Goal: Check status: Check status

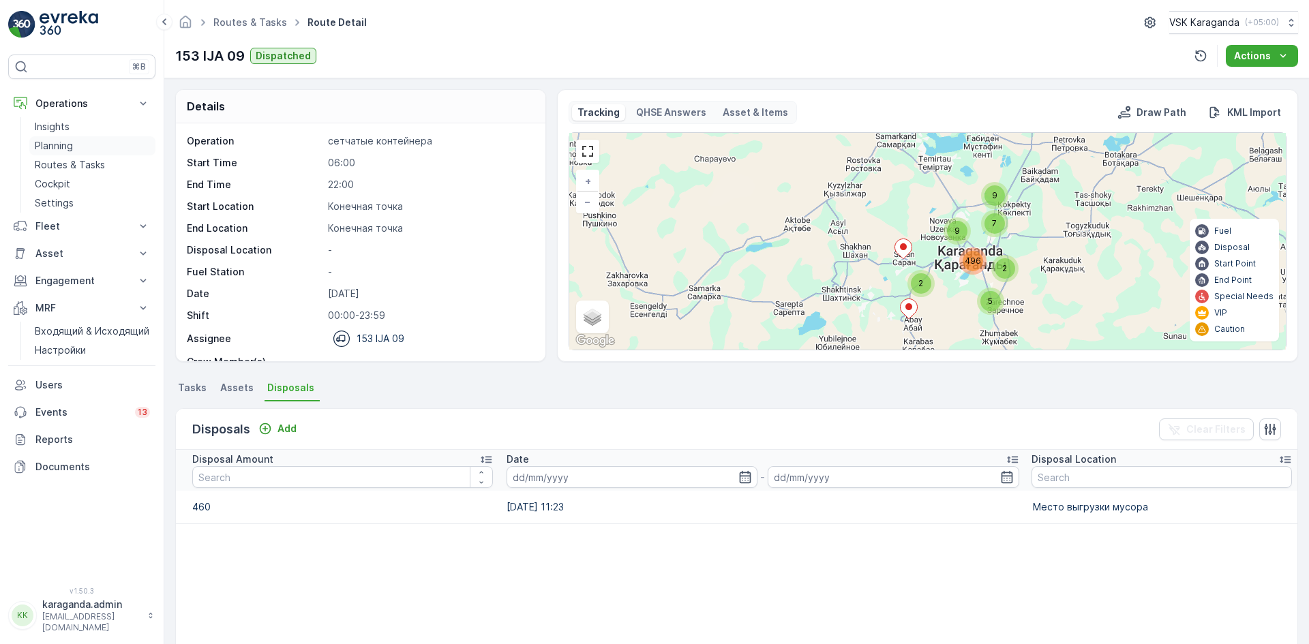
click at [62, 144] on p "Planning" at bounding box center [54, 146] width 38 height 14
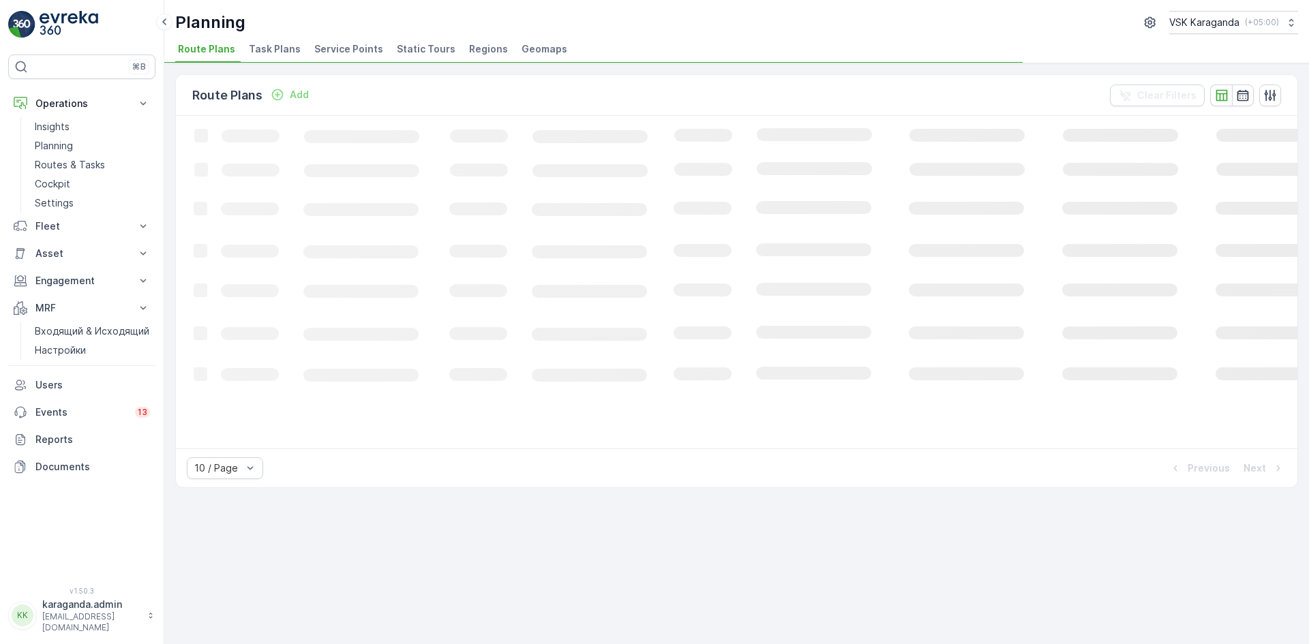
click at [333, 46] on span "Service Points" at bounding box center [348, 49] width 69 height 14
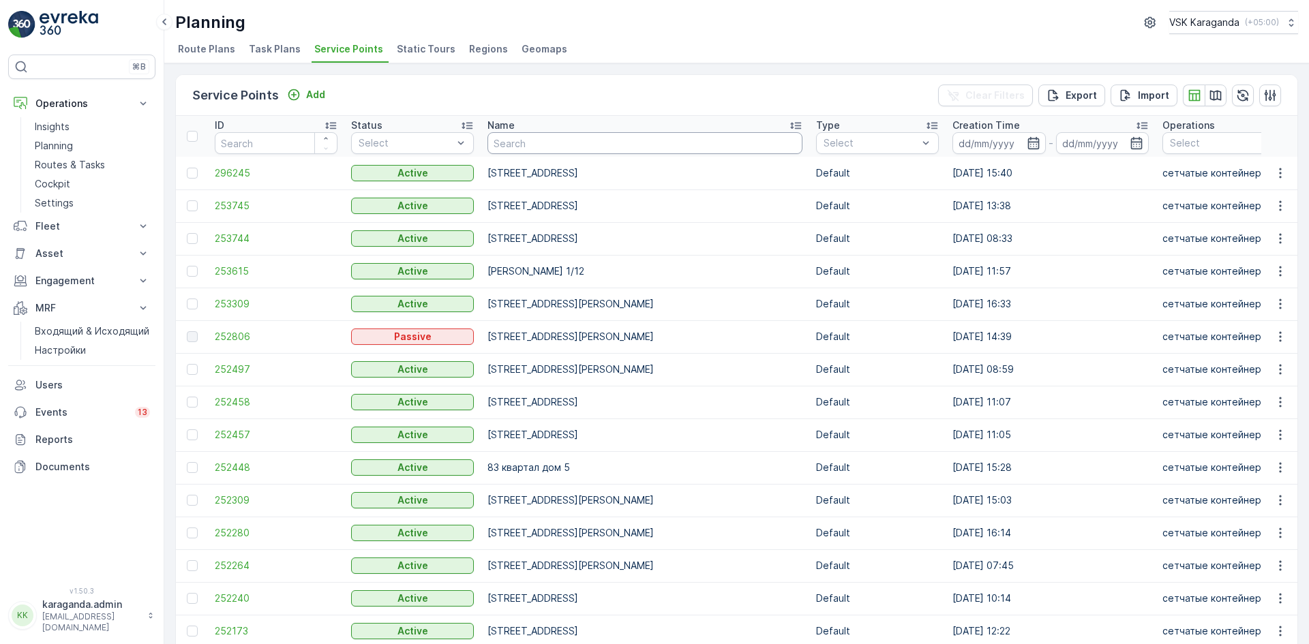
click at [510, 142] on input "text" at bounding box center [644, 143] width 315 height 22
type input "сатыбалдина"
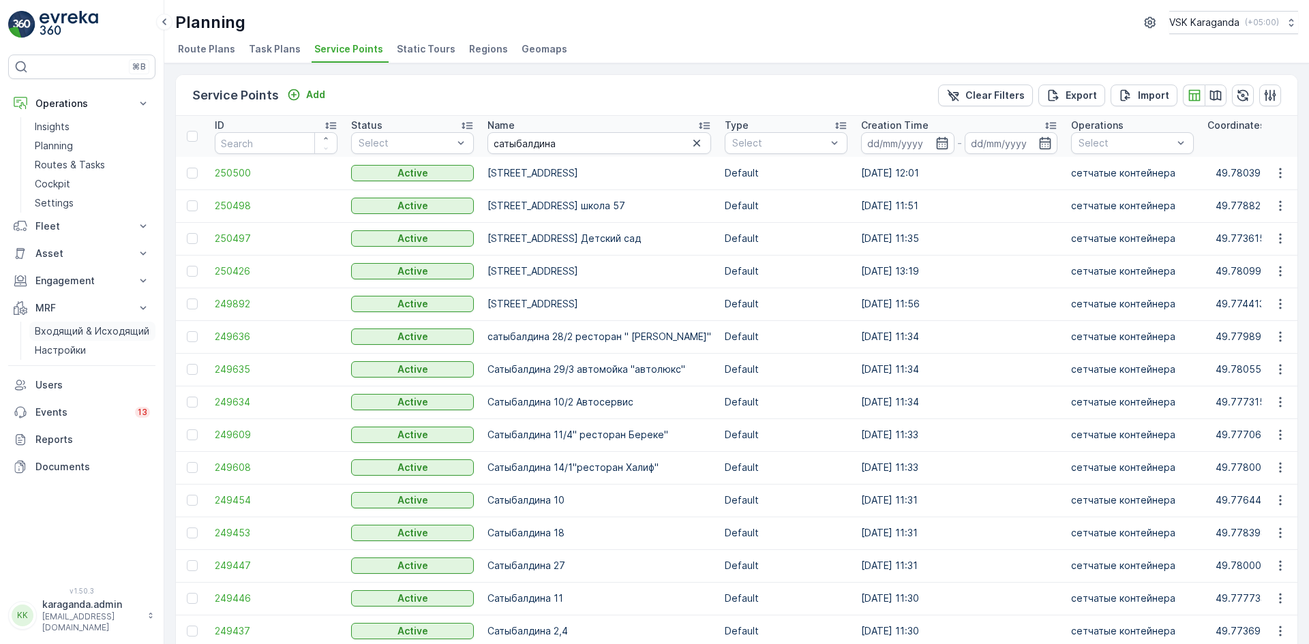
click at [52, 334] on p "Входящий & Исходящий" at bounding box center [92, 331] width 115 height 14
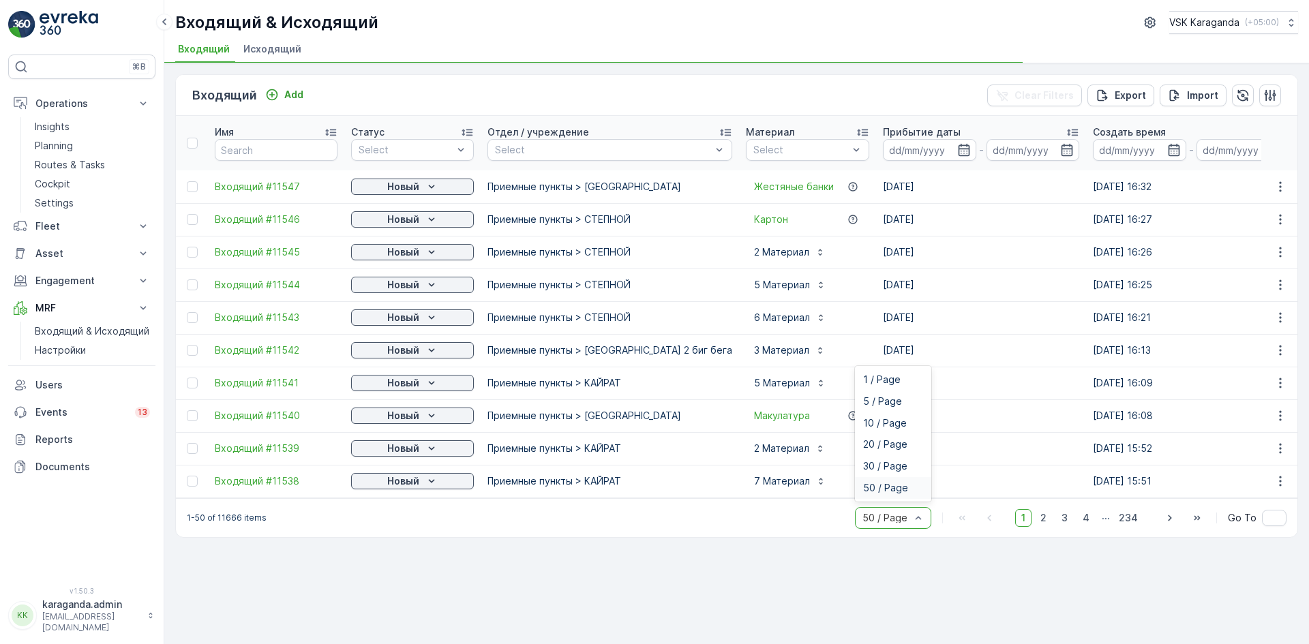
click at [904, 494] on span "50 / Page" at bounding box center [885, 488] width 45 height 11
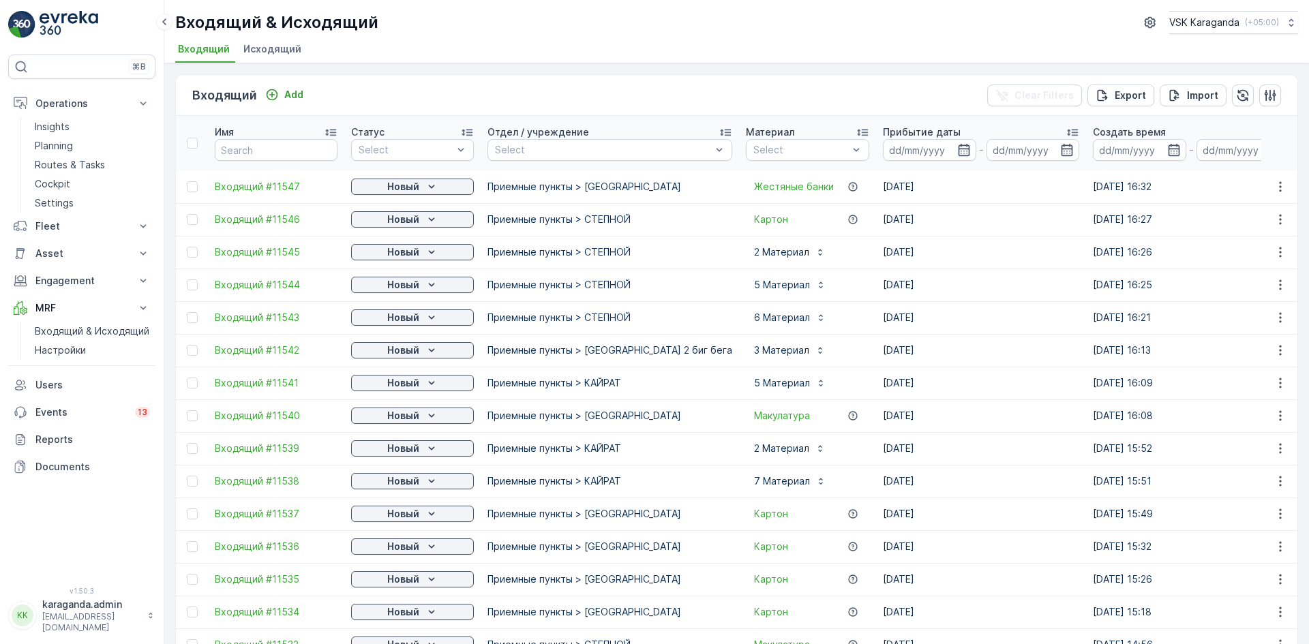
click at [416, 185] on p "Новый" at bounding box center [403, 187] width 32 height 14
click at [392, 221] on span "подтвердить" at bounding box center [390, 226] width 63 height 14
click at [427, 217] on icon "Новый" at bounding box center [432, 220] width 14 height 14
click at [432, 215] on icon "Новый" at bounding box center [432, 220] width 14 height 14
click at [399, 255] on span "подтвердить" at bounding box center [390, 259] width 63 height 14
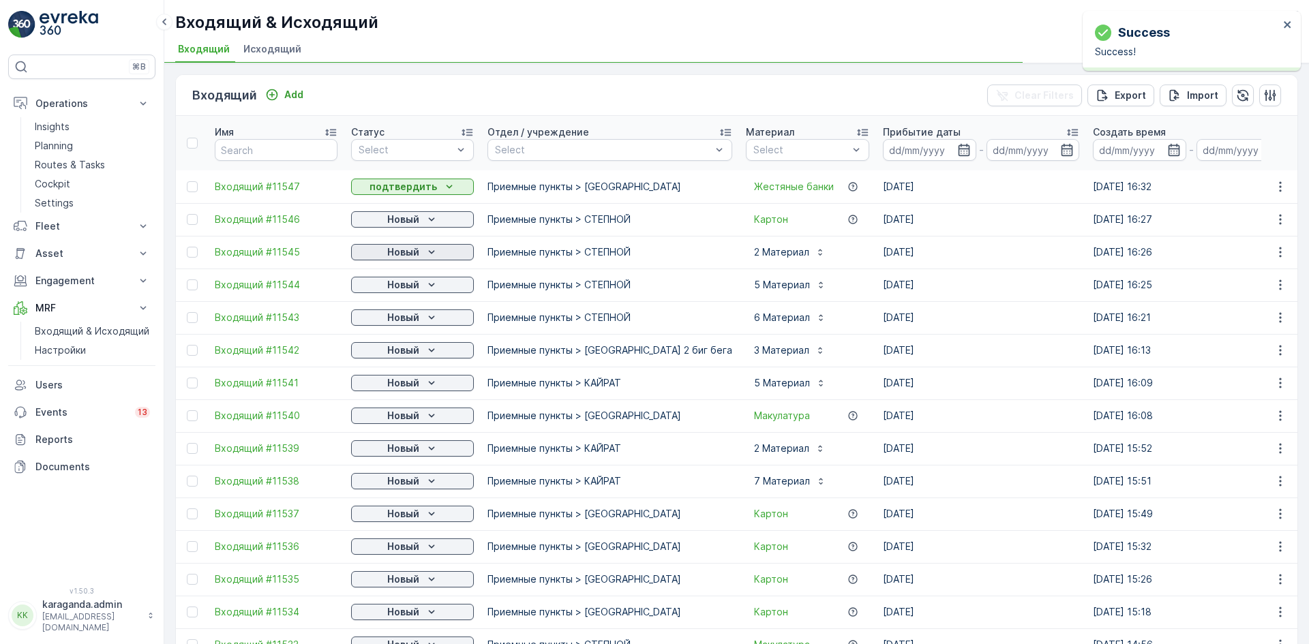
click at [421, 247] on div "Новый" at bounding box center [413, 252] width 112 height 14
click at [404, 287] on span "подтвердить" at bounding box center [390, 292] width 63 height 14
click at [421, 287] on div "Новый" at bounding box center [413, 285] width 112 height 14
click at [400, 329] on span "подтвердить" at bounding box center [390, 325] width 63 height 14
click at [420, 322] on div "Новый" at bounding box center [413, 318] width 112 height 14
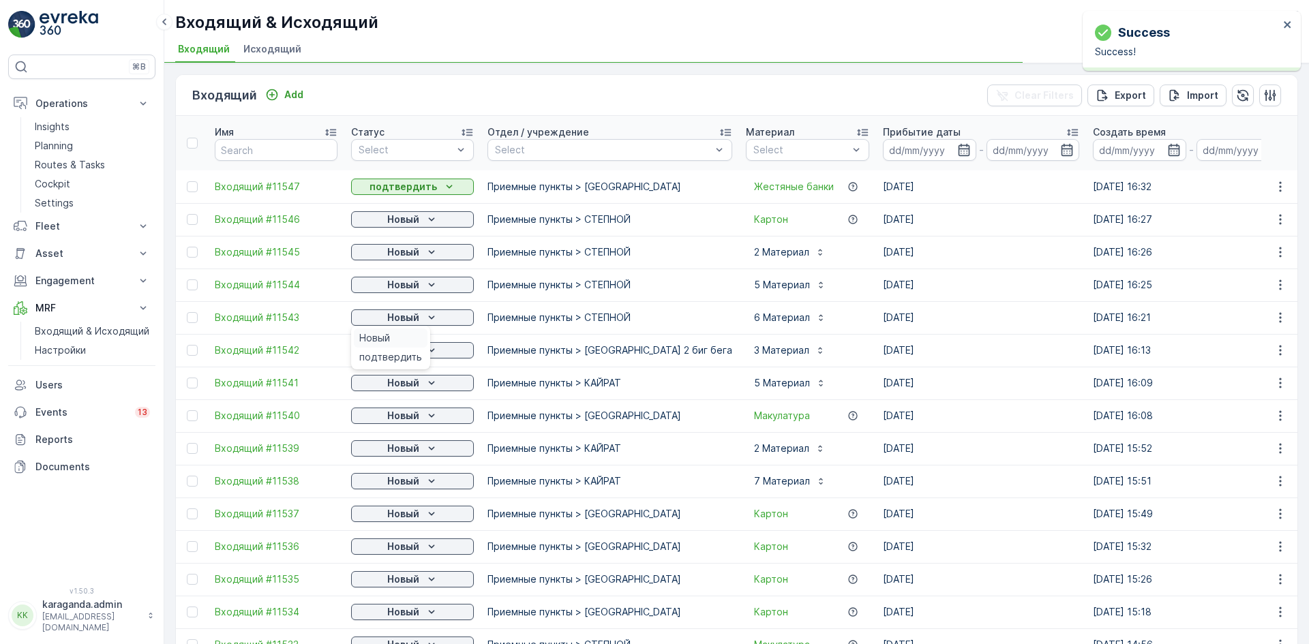
click at [406, 347] on div "Новый" at bounding box center [391, 338] width 74 height 19
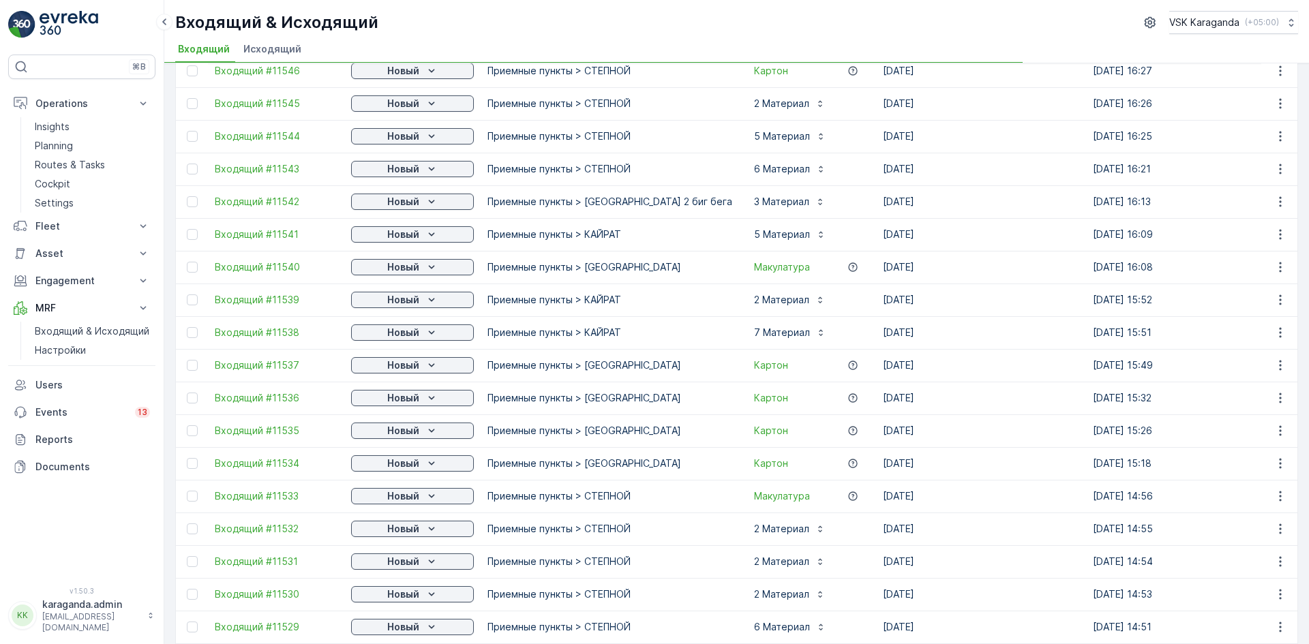
scroll to position [205, 0]
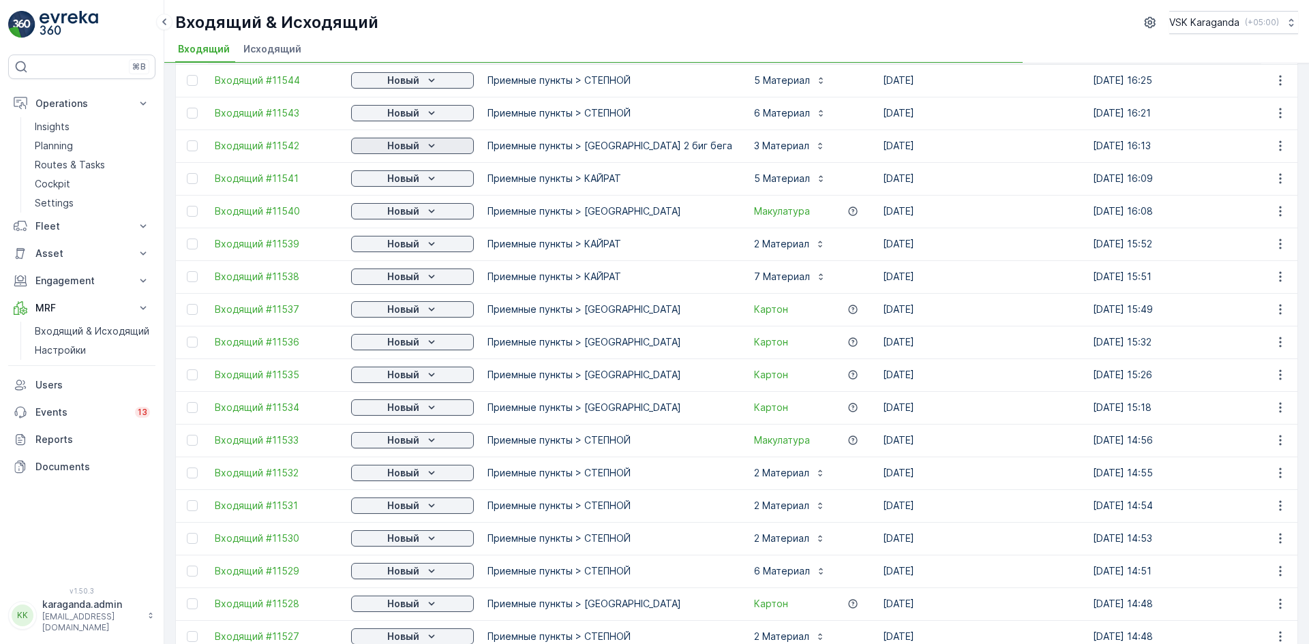
click at [415, 149] on p "Новый" at bounding box center [403, 146] width 32 height 14
click at [402, 181] on span "подтвердить" at bounding box center [390, 186] width 63 height 14
click at [410, 181] on p "Новый" at bounding box center [403, 179] width 32 height 14
click at [401, 248] on span "подтвердить" at bounding box center [390, 251] width 63 height 14
click at [415, 245] on p "Новый" at bounding box center [403, 244] width 32 height 14
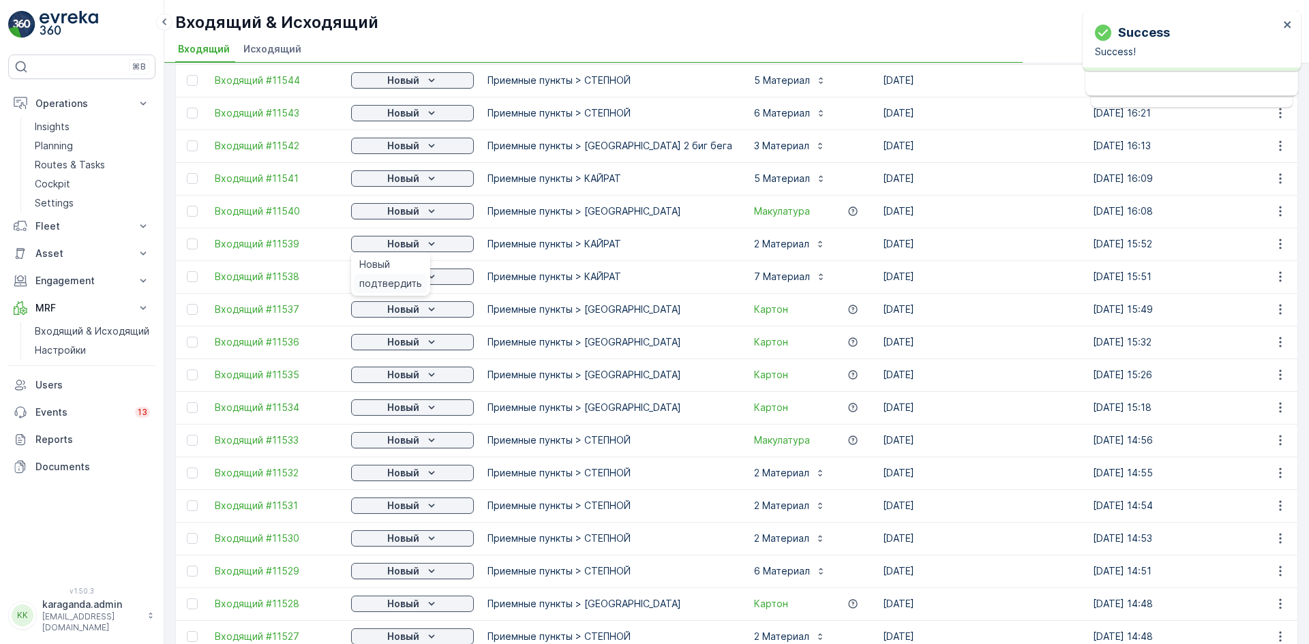
click at [409, 286] on span "подтвердить" at bounding box center [390, 284] width 63 height 14
click at [440, 282] on div "Новый" at bounding box center [413, 277] width 112 height 14
click at [404, 312] on span "подтвердить" at bounding box center [390, 316] width 63 height 14
click at [425, 307] on icon "Новый" at bounding box center [432, 310] width 14 height 14
click at [406, 350] on span "подтвердить" at bounding box center [390, 349] width 63 height 14
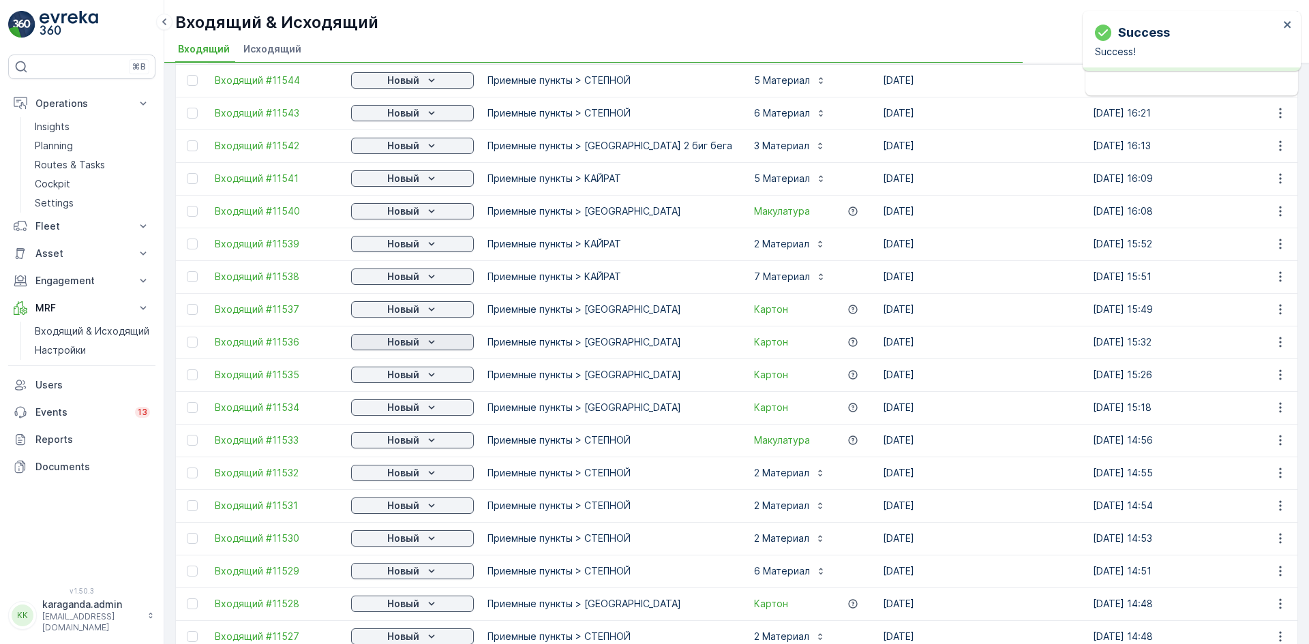
click at [436, 344] on icon "Новый" at bounding box center [432, 342] width 14 height 14
click at [395, 383] on span "подтвердить" at bounding box center [390, 382] width 63 height 14
click at [429, 376] on icon "Новый" at bounding box center [432, 375] width 14 height 14
click at [397, 410] on span "подтвердить" at bounding box center [390, 415] width 63 height 14
click at [436, 405] on icon "Новый" at bounding box center [432, 408] width 14 height 14
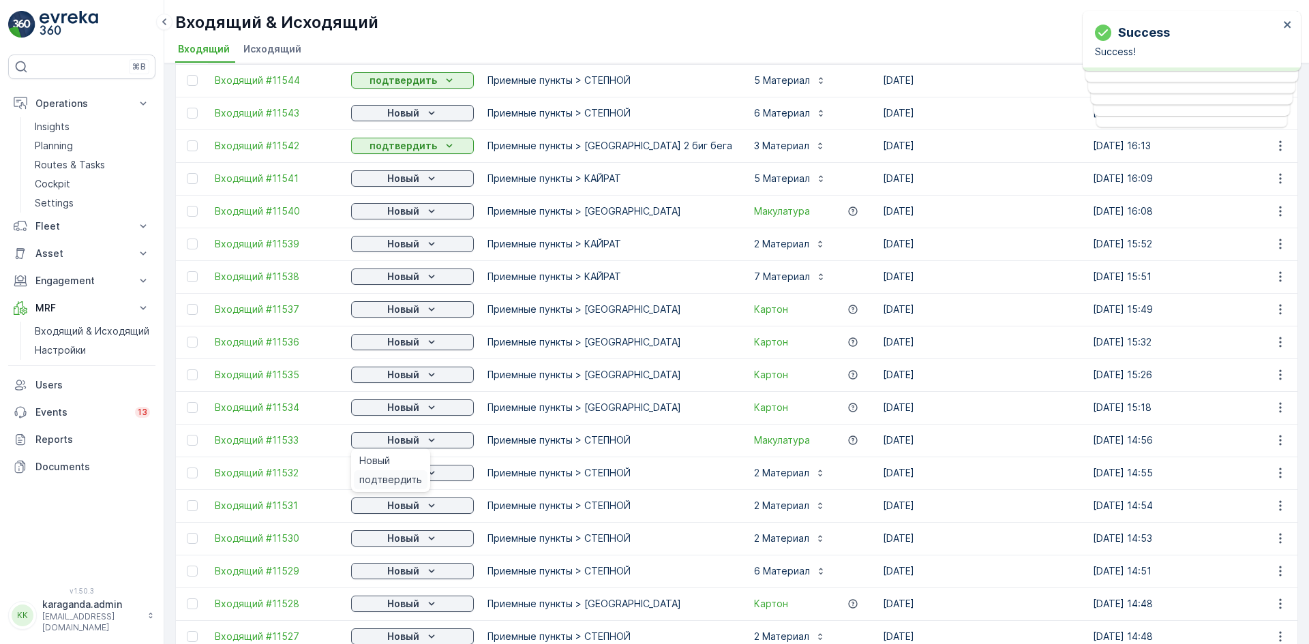
click at [409, 475] on span "подтвердить" at bounding box center [390, 480] width 63 height 14
click at [419, 474] on p "Новый" at bounding box center [403, 473] width 32 height 14
click at [401, 509] on span "подтвердить" at bounding box center [390, 513] width 63 height 14
click at [414, 509] on p "Новый" at bounding box center [403, 506] width 32 height 14
click at [400, 541] on span "подтвердить" at bounding box center [390, 546] width 63 height 14
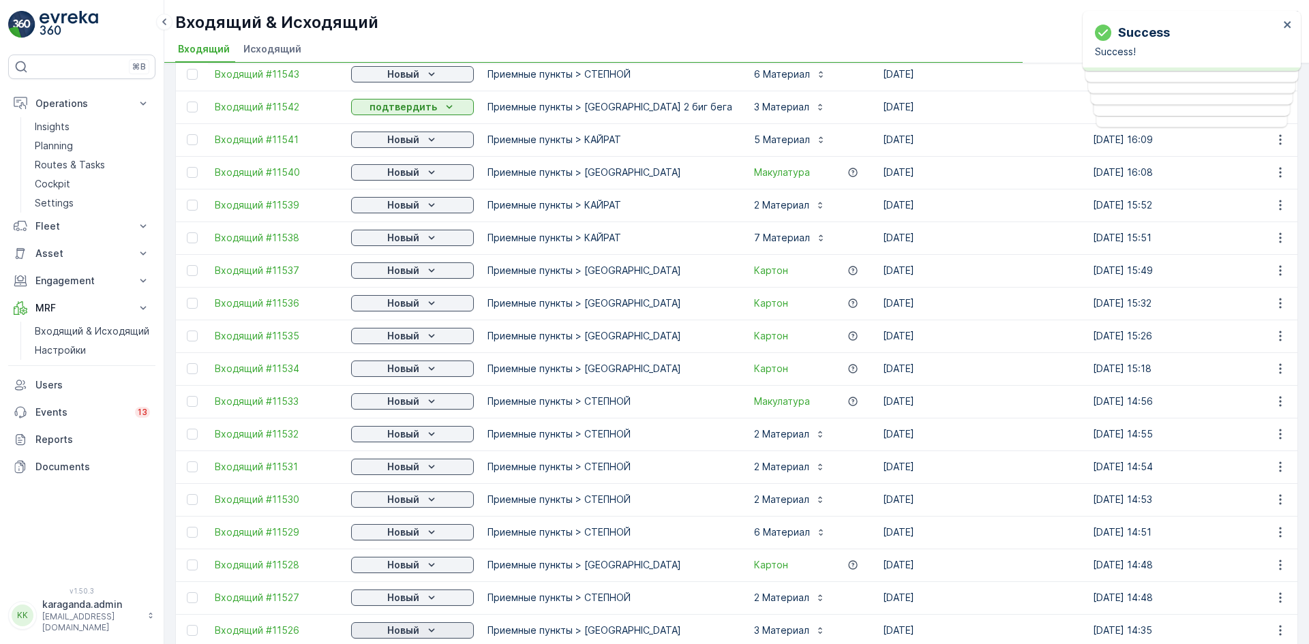
scroll to position [409, 0]
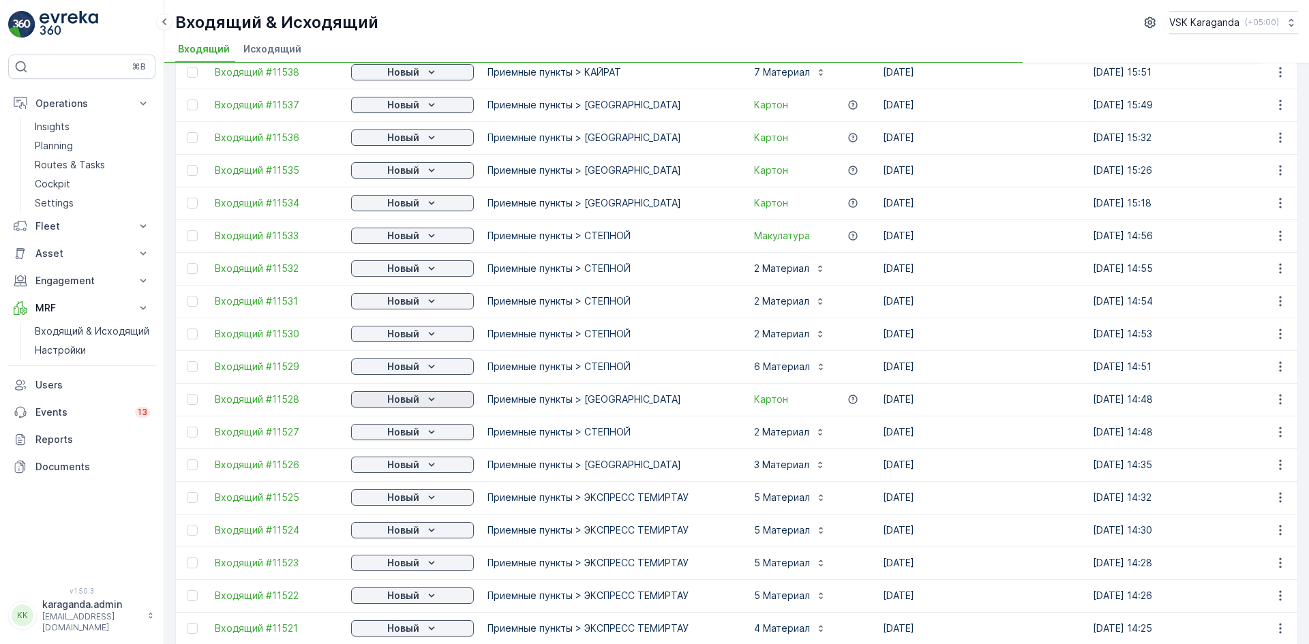
click at [423, 397] on div "Новый" at bounding box center [413, 400] width 112 height 14
click at [403, 434] on span "подтвердить" at bounding box center [390, 439] width 63 height 14
click at [421, 436] on div "Новый" at bounding box center [413, 432] width 112 height 14
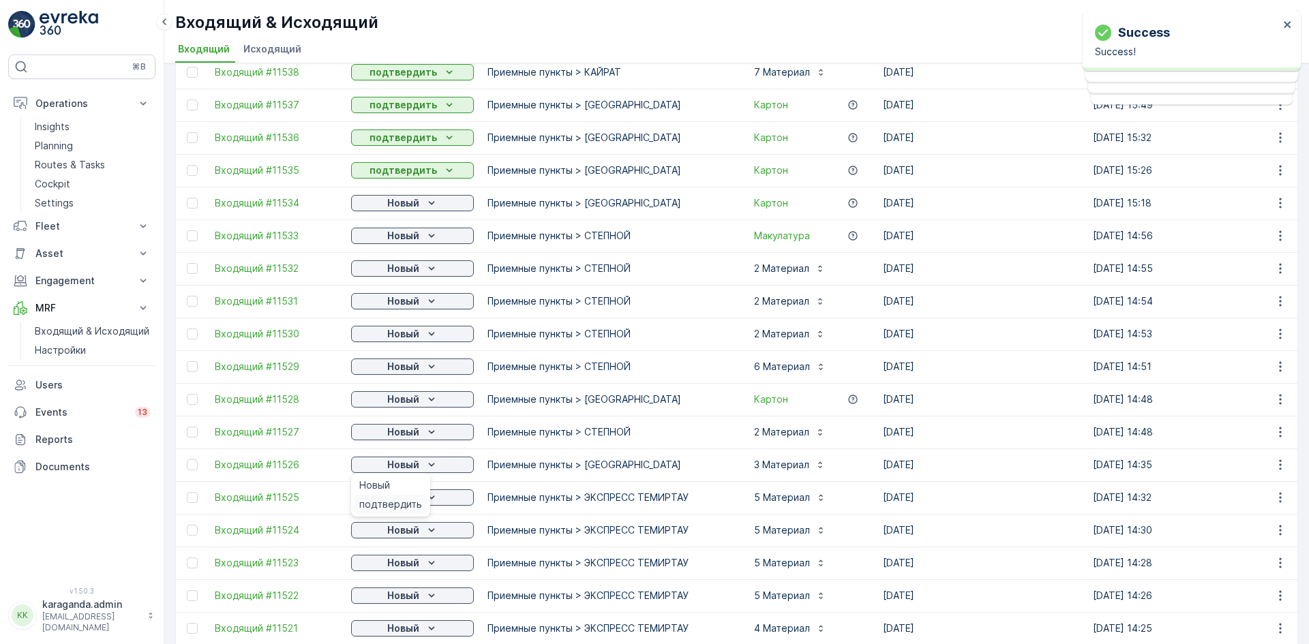
click at [404, 498] on span "подтвердить" at bounding box center [390, 505] width 63 height 14
click at [404, 498] on p "Новый" at bounding box center [403, 498] width 32 height 14
click at [403, 530] on div "подтвердить" at bounding box center [391, 537] width 74 height 19
click at [425, 530] on icon "Новый" at bounding box center [432, 531] width 14 height 14
click at [412, 563] on span "подтвердить" at bounding box center [390, 570] width 63 height 14
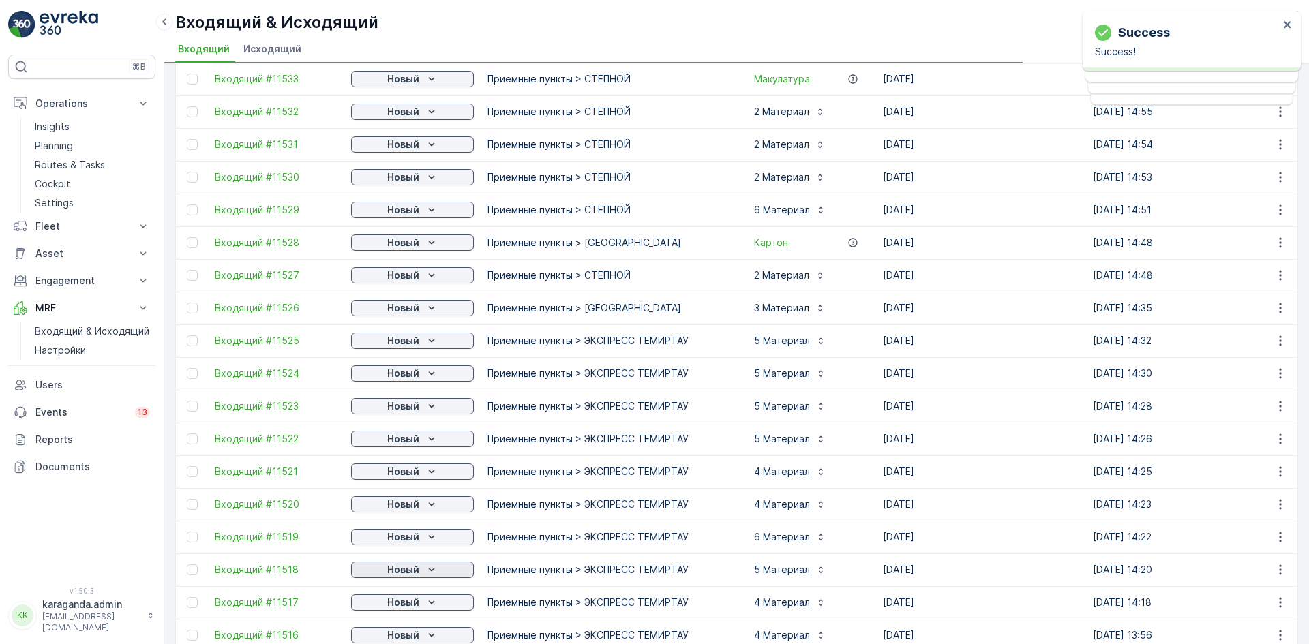
scroll to position [614, 0]
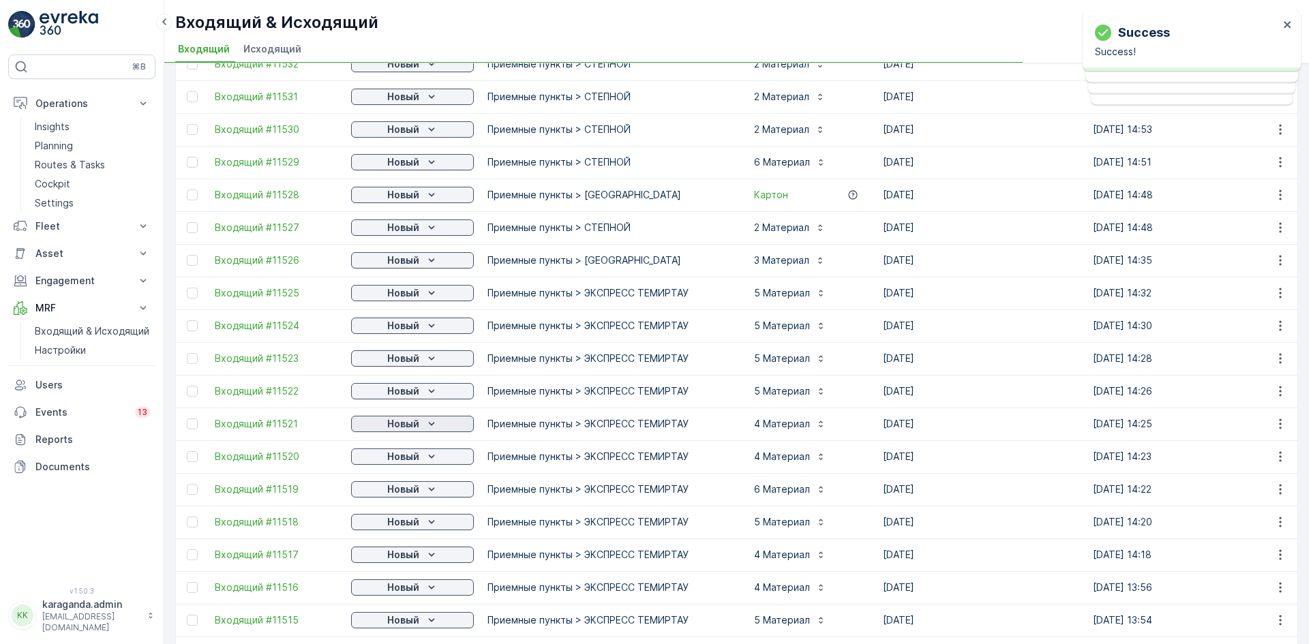
click at [429, 425] on icon "Новый" at bounding box center [432, 424] width 14 height 14
click at [408, 461] on span "подтвердить" at bounding box center [390, 464] width 63 height 14
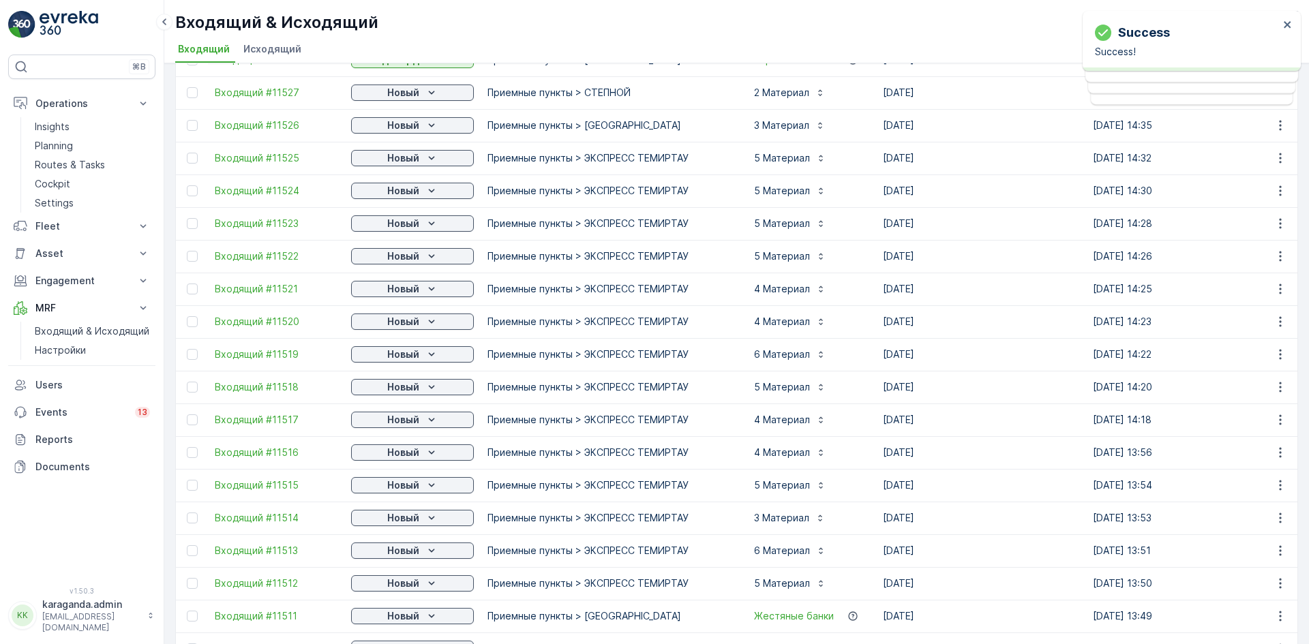
scroll to position [750, 0]
click at [426, 419] on icon "Новый" at bounding box center [432, 419] width 14 height 14
click at [412, 453] on span "подтвердить" at bounding box center [390, 458] width 63 height 14
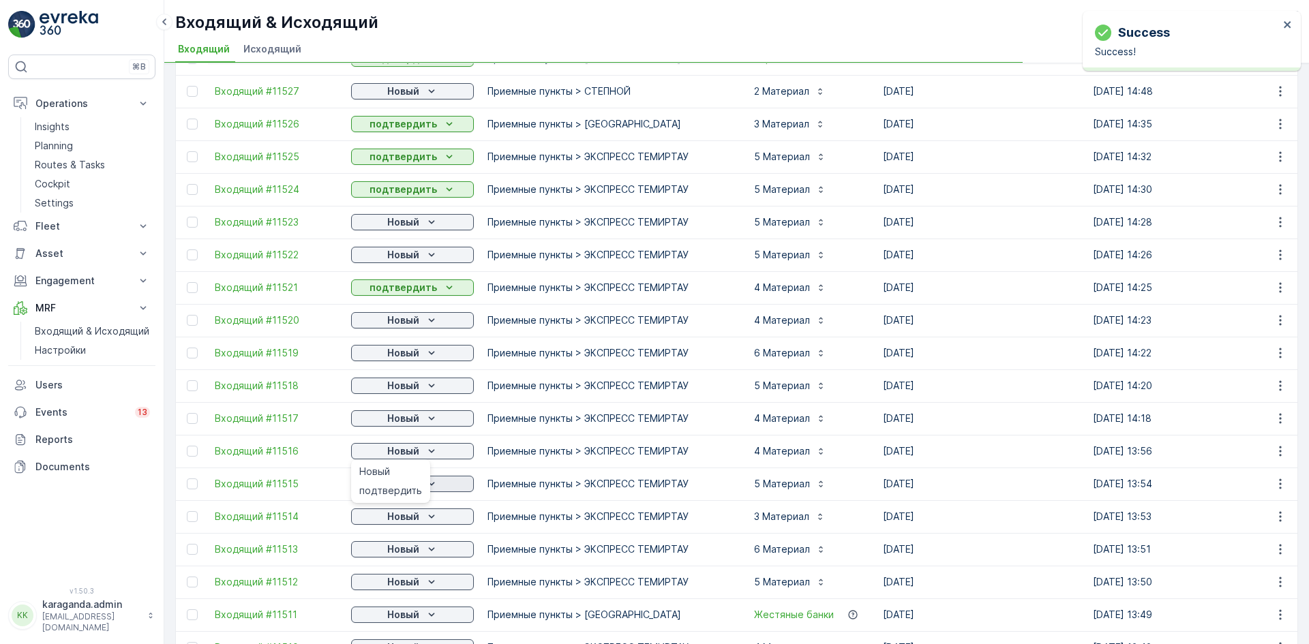
click at [409, 489] on span "подтвердить" at bounding box center [390, 491] width 63 height 14
click at [427, 517] on icon "Новый" at bounding box center [432, 517] width 14 height 14
click at [410, 547] on div "подтвердить" at bounding box center [391, 556] width 74 height 19
click at [416, 546] on p "Новый" at bounding box center [403, 550] width 32 height 14
click at [399, 581] on div "подтвердить" at bounding box center [391, 588] width 74 height 19
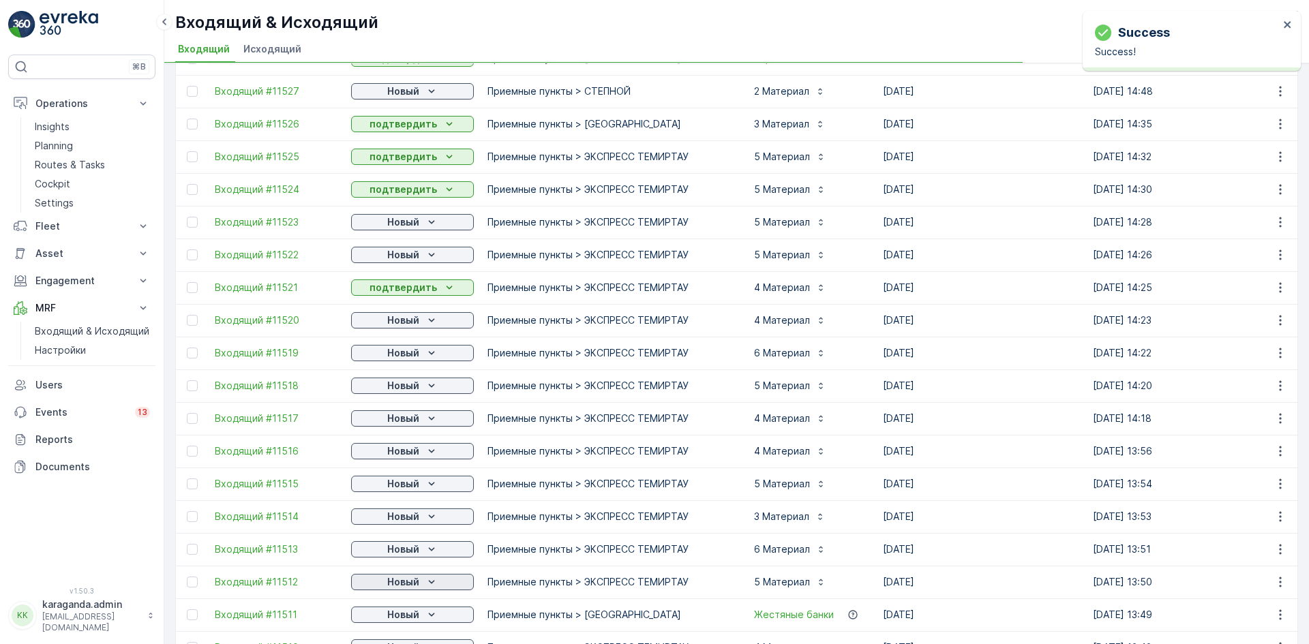
drag, startPoint x: 415, startPoint y: 581, endPoint x: 409, endPoint y: 590, distance: 10.2
click at [415, 583] on p "Новый" at bounding box center [403, 582] width 32 height 14
click at [391, 617] on span "подтвердить" at bounding box center [390, 622] width 63 height 14
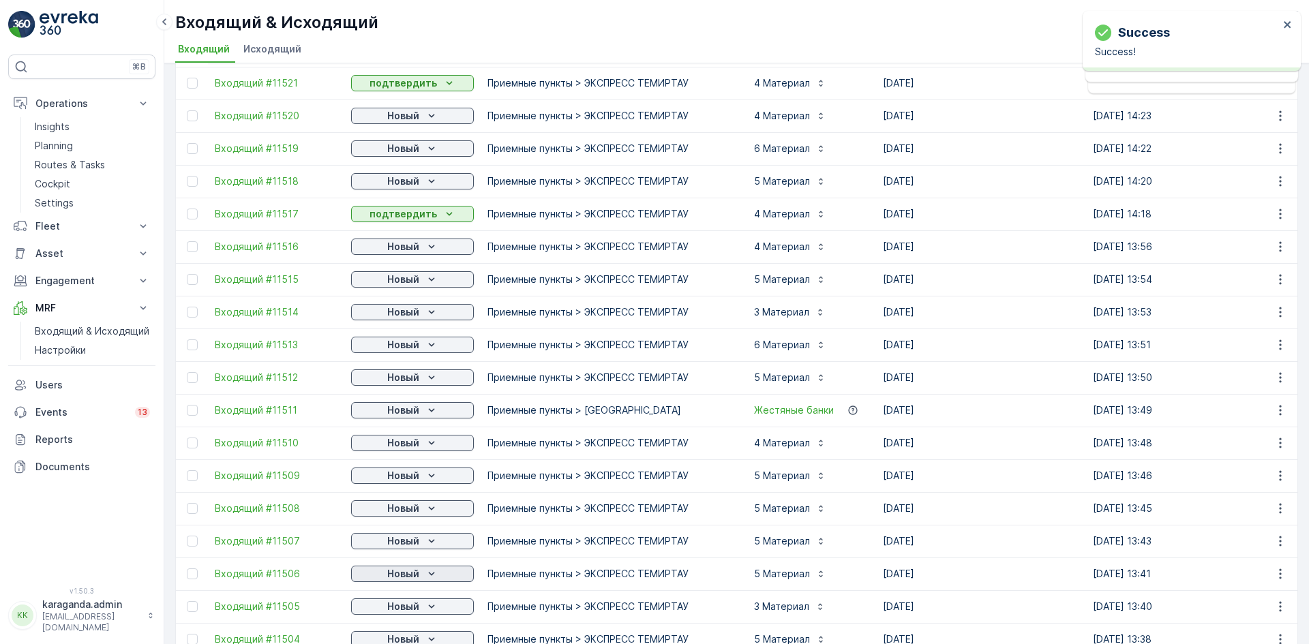
click at [427, 569] on icon "Новый" at bounding box center [432, 574] width 14 height 14
click at [408, 604] on div "подтвердить" at bounding box center [391, 613] width 74 height 19
click at [438, 604] on div "Новый" at bounding box center [413, 607] width 112 height 14
click at [406, 585] on span "подтвердить" at bounding box center [390, 586] width 63 height 14
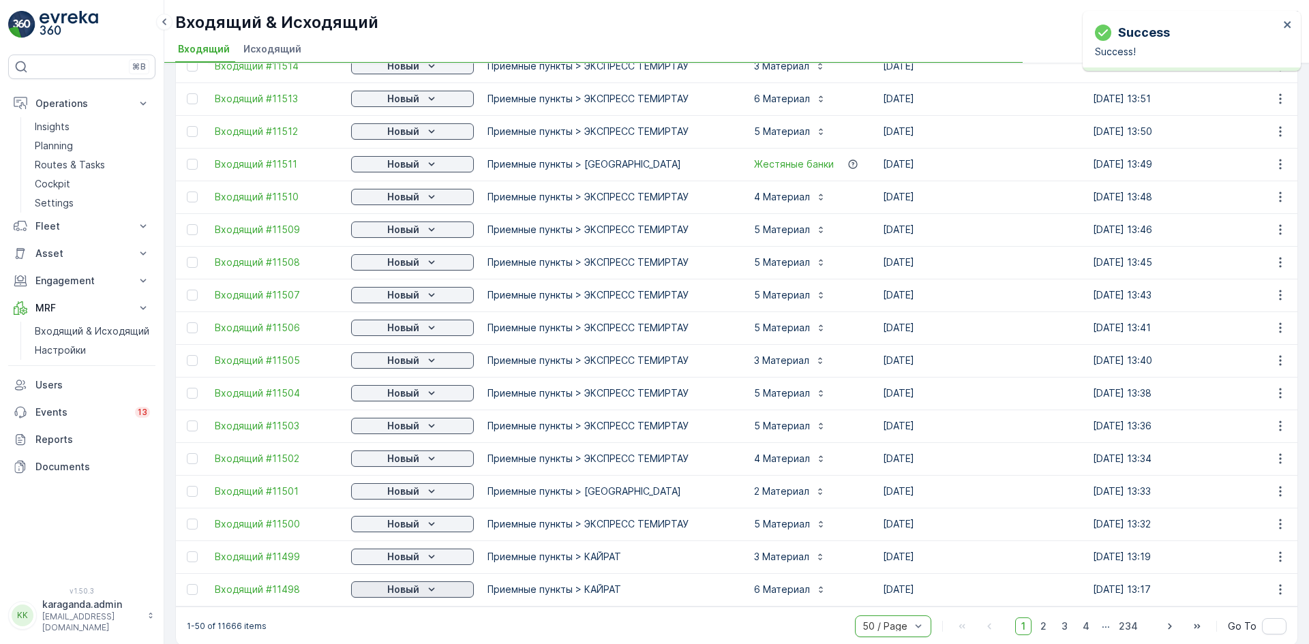
scroll to position [1220, 0]
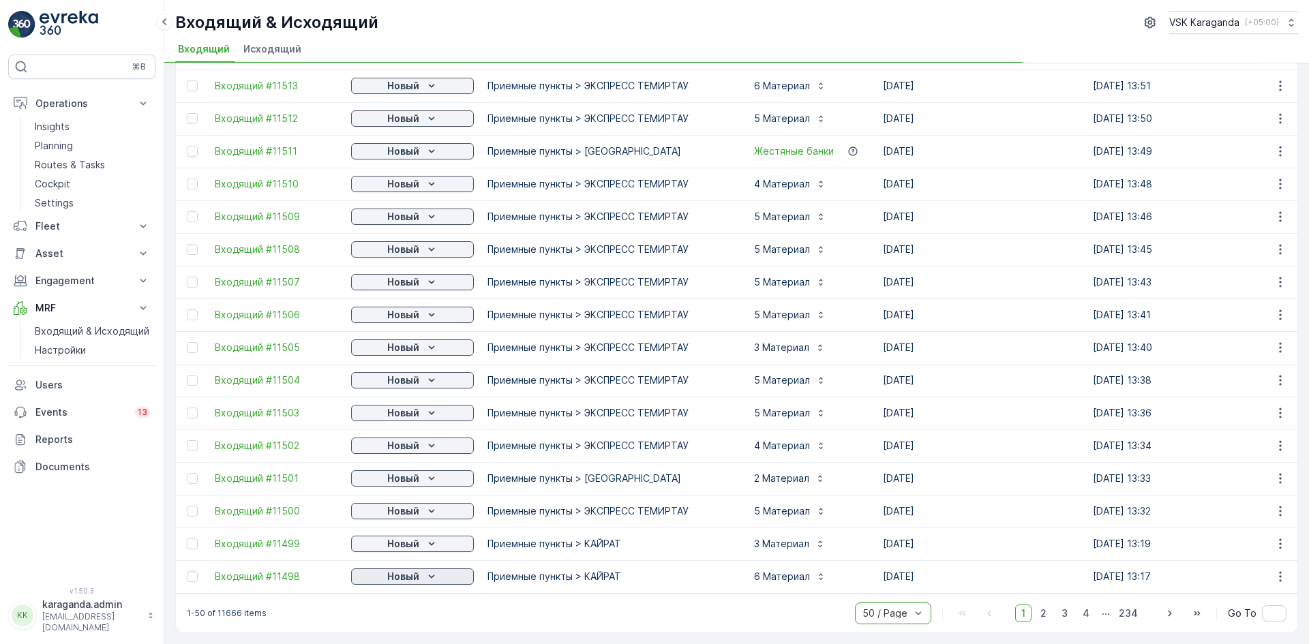
click at [422, 570] on div "Новый" at bounding box center [413, 577] width 112 height 14
click at [393, 605] on span "подтвердить" at bounding box center [390, 610] width 63 height 14
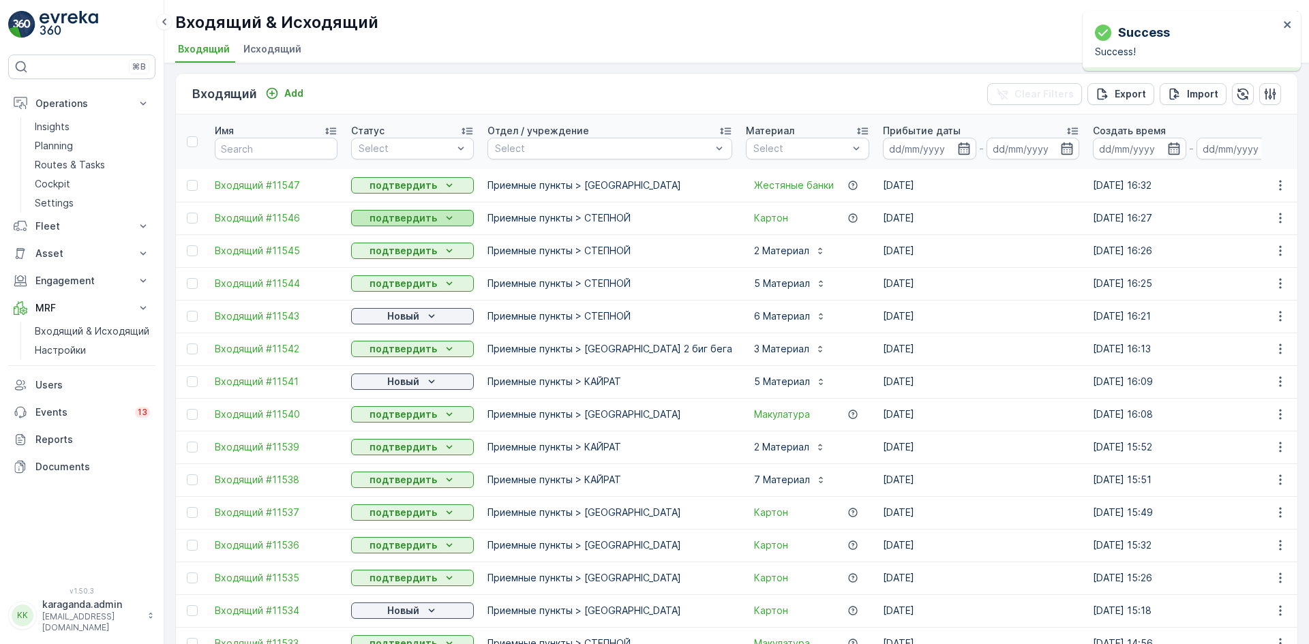
scroll to position [0, 0]
click at [399, 322] on p "Новый" at bounding box center [403, 318] width 32 height 14
click at [389, 350] on span "подтвердить" at bounding box center [390, 357] width 63 height 14
click at [394, 380] on p "Новый" at bounding box center [403, 383] width 32 height 14
click at [389, 417] on span "подтвердить" at bounding box center [390, 423] width 63 height 14
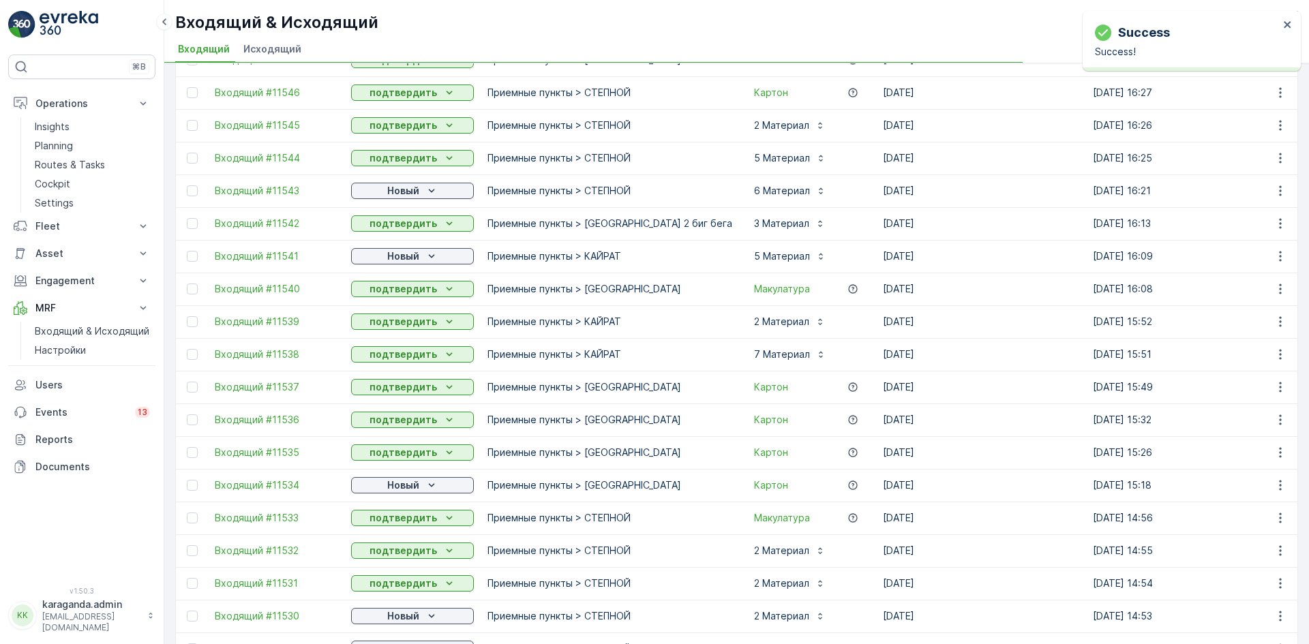
scroll to position [341, 0]
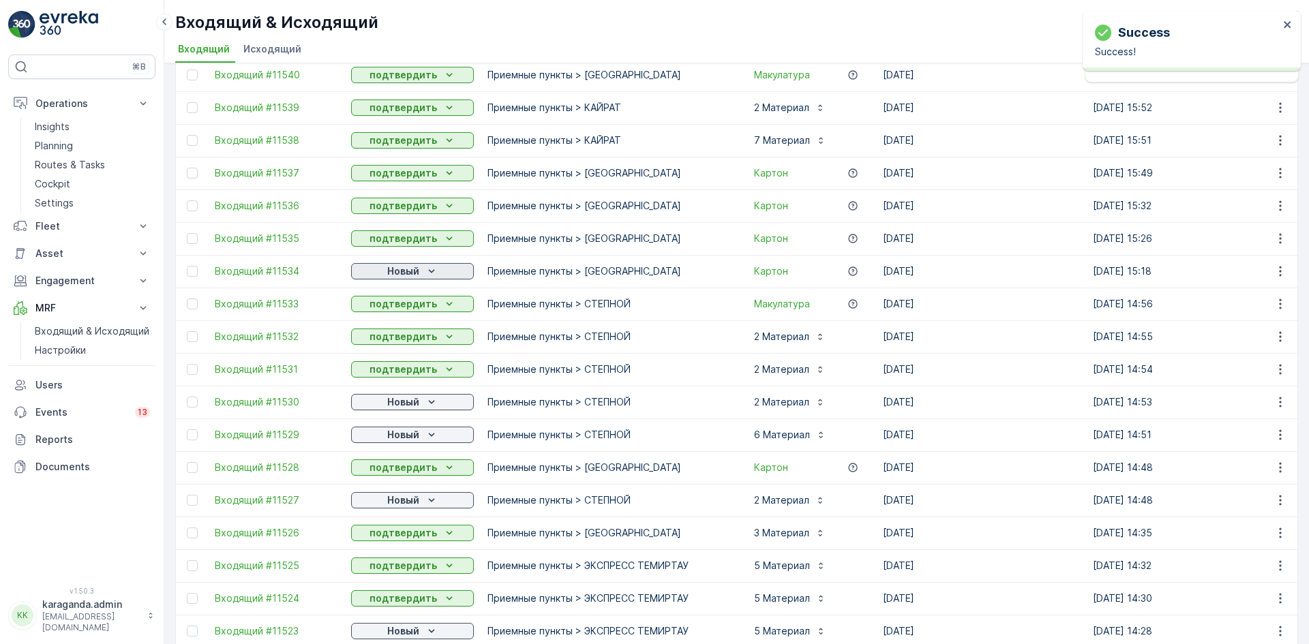
click at [411, 266] on p "Новый" at bounding box center [403, 271] width 32 height 14
click at [394, 310] on span "подтвердить" at bounding box center [390, 311] width 63 height 14
click at [406, 400] on p "Новый" at bounding box center [403, 402] width 32 height 14
click at [392, 434] on div "подтвердить" at bounding box center [391, 441] width 74 height 19
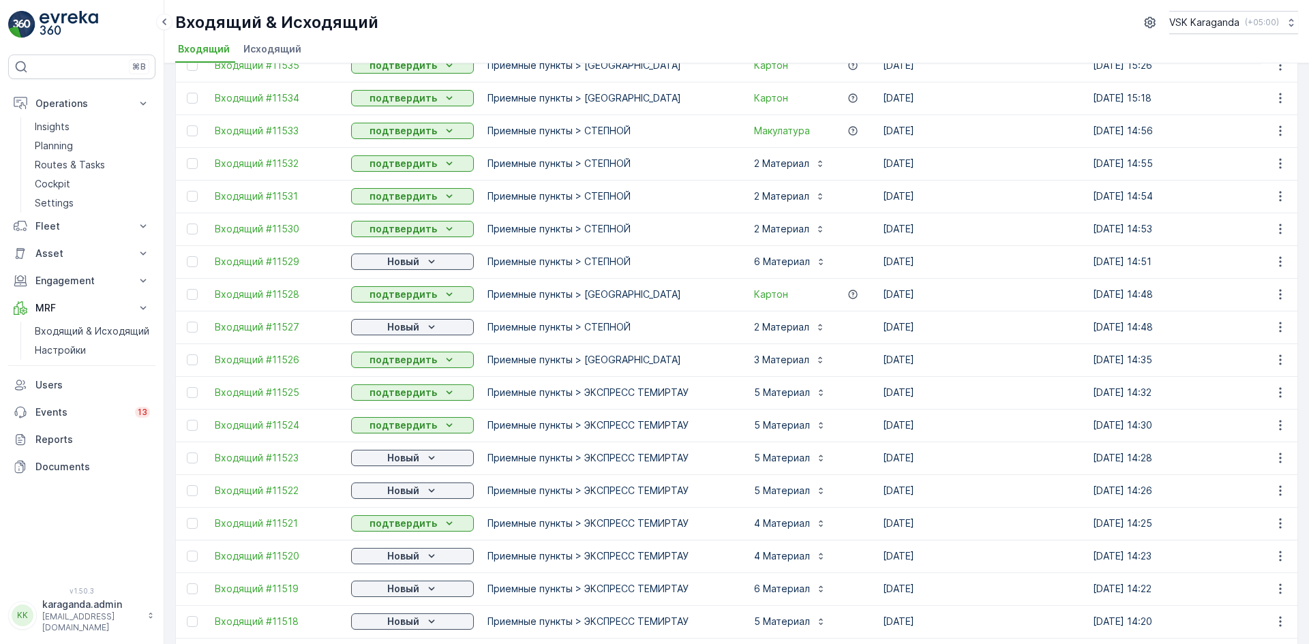
scroll to position [545, 0]
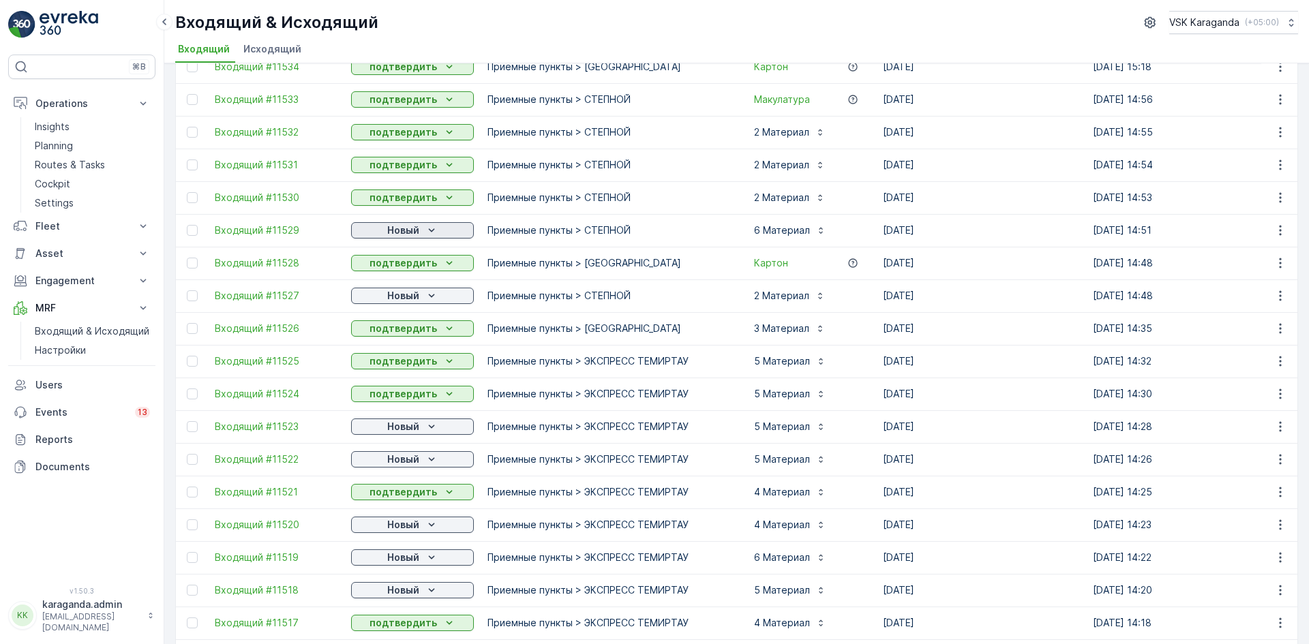
click at [397, 230] on p "Новый" at bounding box center [403, 231] width 32 height 14
click at [382, 266] on span "подтвердить" at bounding box center [390, 270] width 63 height 14
drag, startPoint x: 384, startPoint y: 292, endPoint x: 384, endPoint y: 301, distance: 8.2
click at [384, 294] on div "Новый" at bounding box center [413, 296] width 112 height 14
click at [384, 335] on span "подтвердить" at bounding box center [390, 336] width 63 height 14
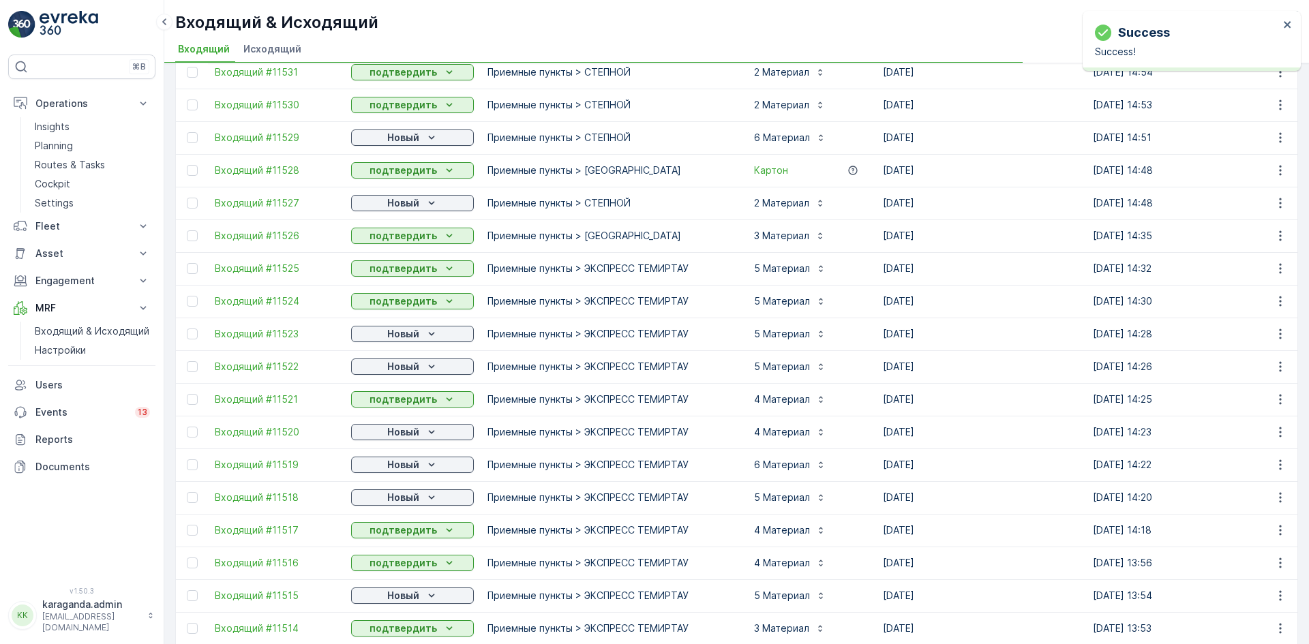
scroll to position [682, 0]
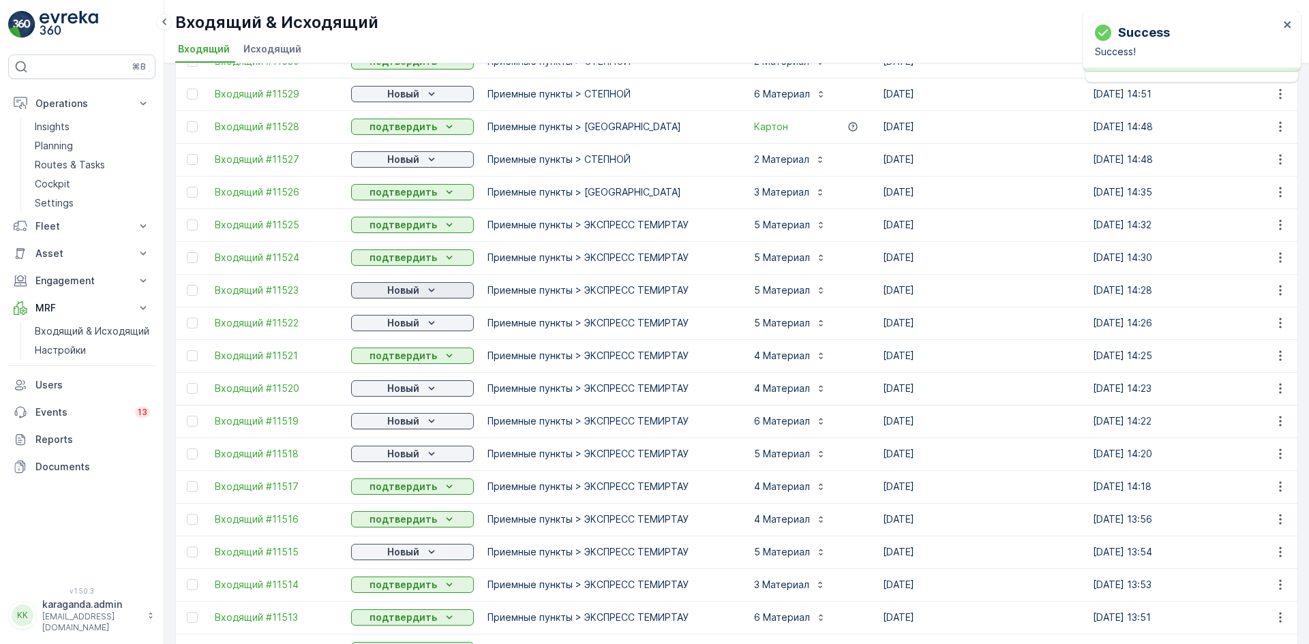
click at [418, 286] on p "Новый" at bounding box center [403, 291] width 32 height 14
click at [393, 336] on span "подтвердить" at bounding box center [390, 330] width 63 height 14
drag, startPoint x: 393, startPoint y: 387, endPoint x: 387, endPoint y: 396, distance: 10.8
click at [392, 388] on p "Новый" at bounding box center [403, 389] width 32 height 14
click at [389, 419] on div "подтвердить" at bounding box center [391, 428] width 74 height 19
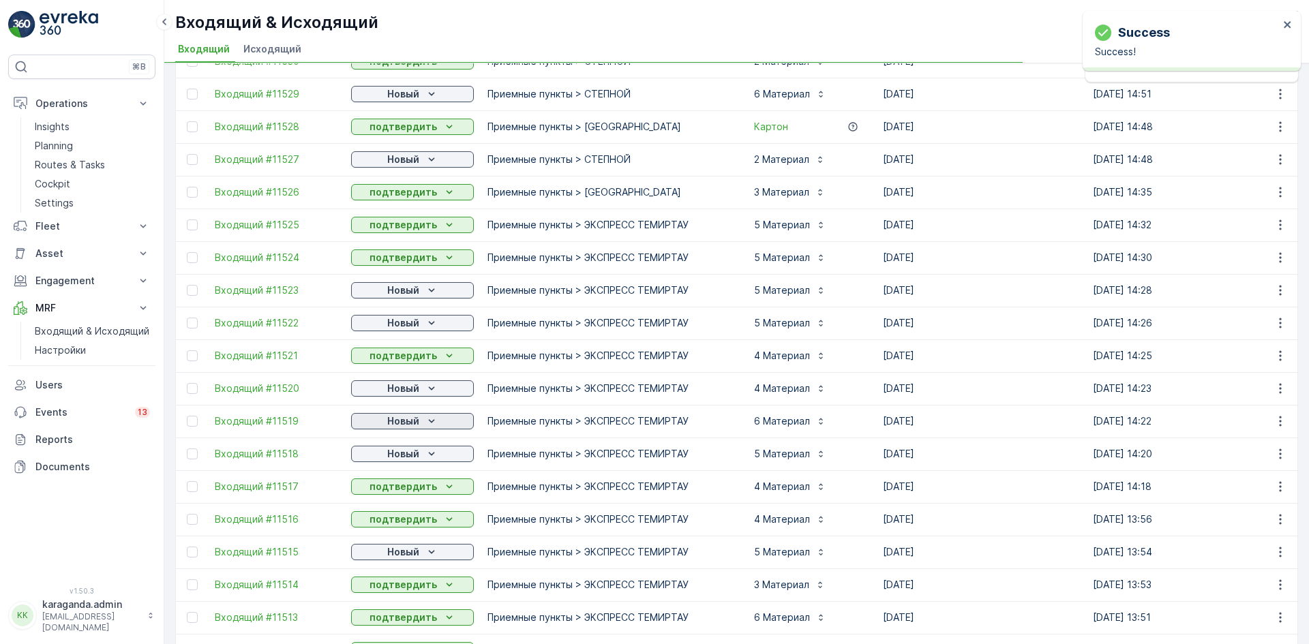
click at [397, 423] on p "Новый" at bounding box center [403, 421] width 32 height 14
click at [391, 456] on span "подтвердить" at bounding box center [390, 461] width 63 height 14
click at [397, 457] on p "Новый" at bounding box center [403, 454] width 32 height 14
click at [397, 483] on div "Новый" at bounding box center [391, 474] width 74 height 19
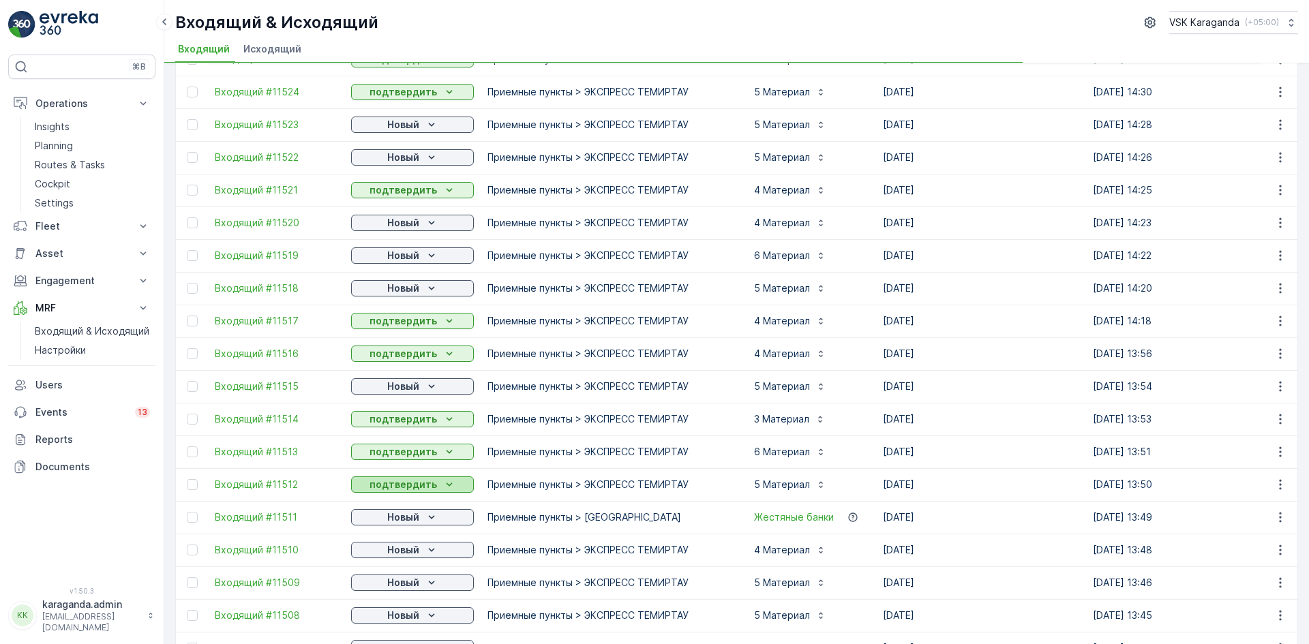
scroll to position [886, 0]
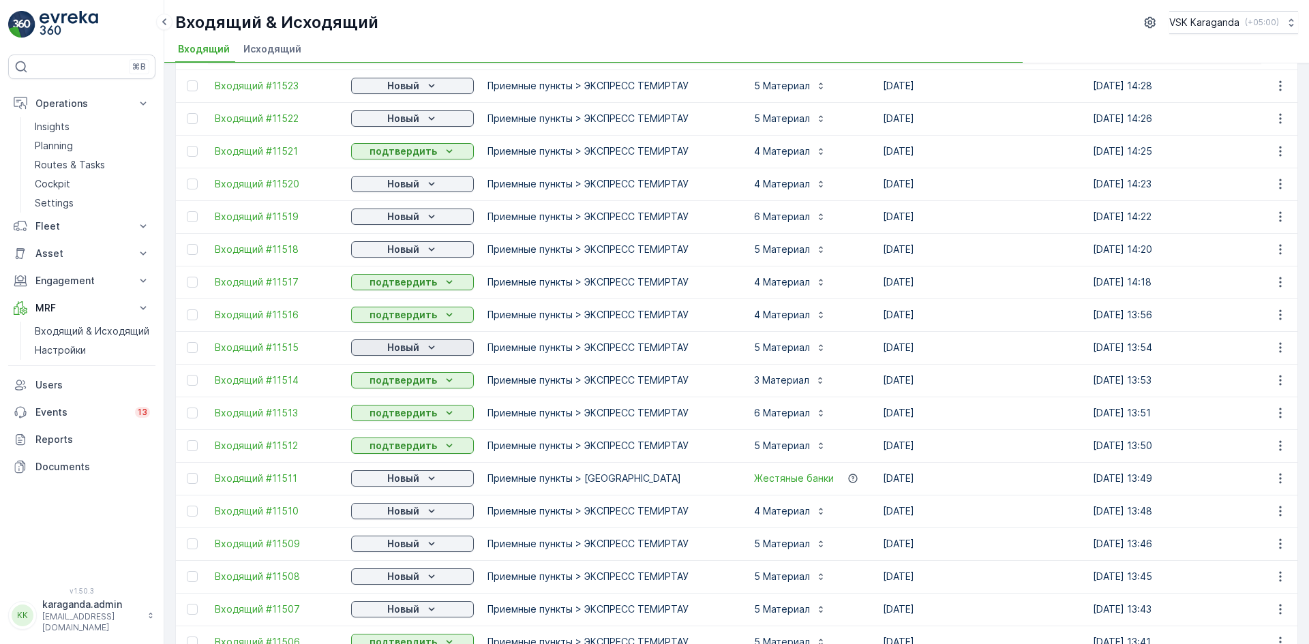
click at [414, 346] on p "Новый" at bounding box center [403, 348] width 32 height 14
click at [402, 381] on span "подтвердить" at bounding box center [390, 387] width 63 height 14
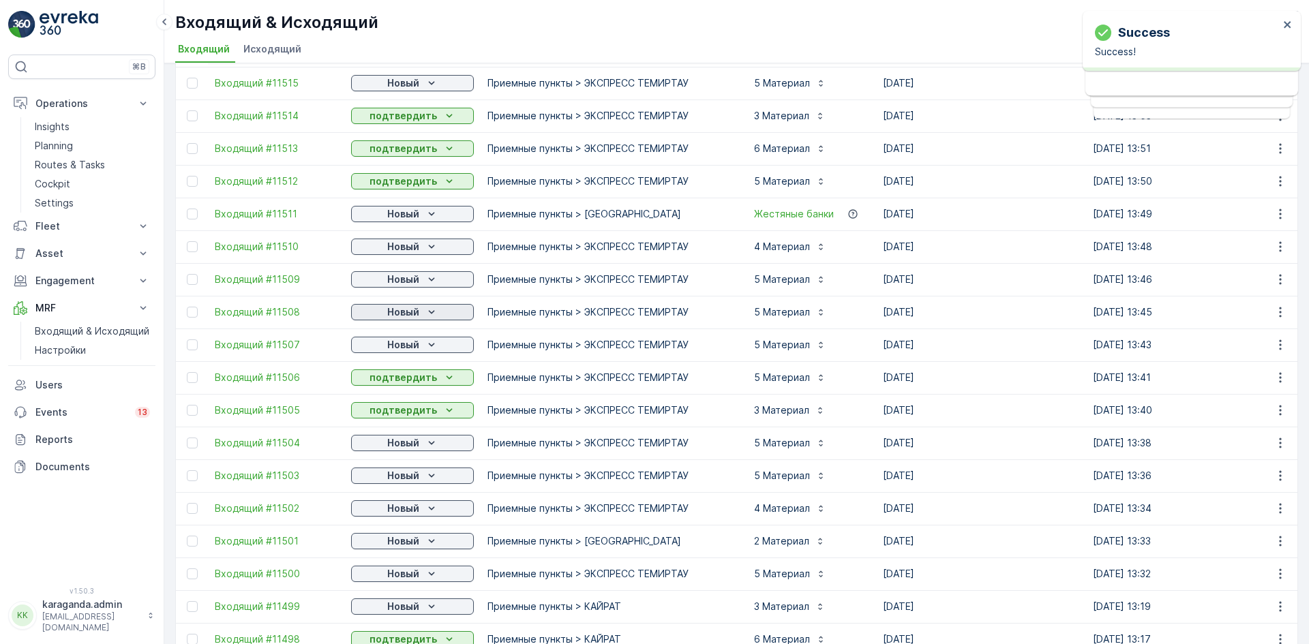
scroll to position [1159, 0]
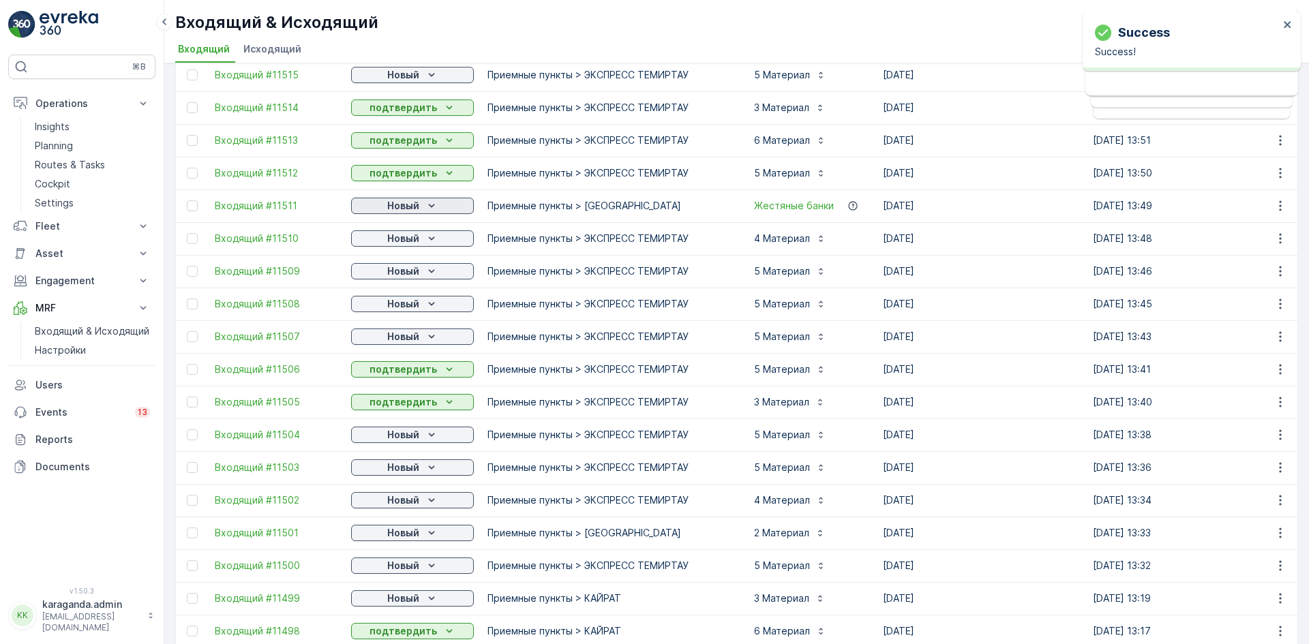
click at [419, 208] on p "Новый" at bounding box center [403, 206] width 32 height 14
click at [407, 237] on div "подтвердить" at bounding box center [391, 245] width 74 height 19
click at [407, 241] on p "Новый" at bounding box center [403, 239] width 32 height 14
click at [403, 273] on span "подтвердить" at bounding box center [390, 278] width 63 height 14
click at [408, 272] on p "Новый" at bounding box center [403, 271] width 32 height 14
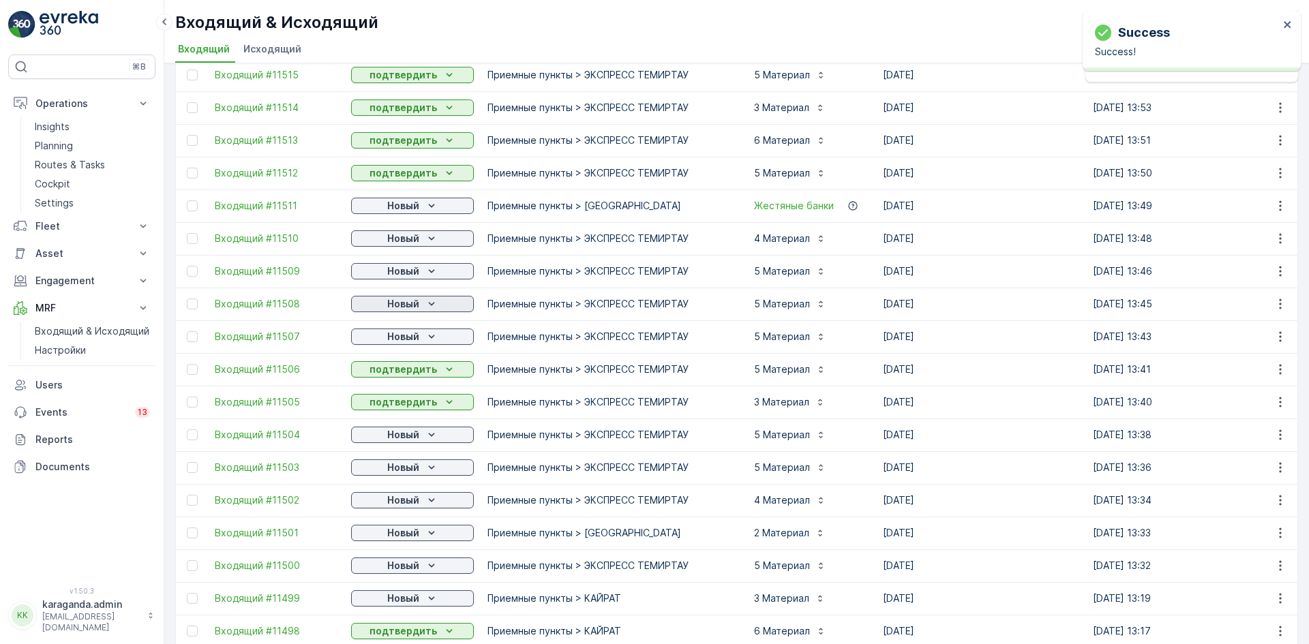
click at [422, 307] on div "Новый" at bounding box center [413, 304] width 112 height 14
click at [412, 335] on div "подтвердить" at bounding box center [391, 343] width 74 height 19
click at [412, 335] on p "Новый" at bounding box center [403, 337] width 32 height 14
click at [407, 372] on span "подтвердить" at bounding box center [390, 376] width 63 height 14
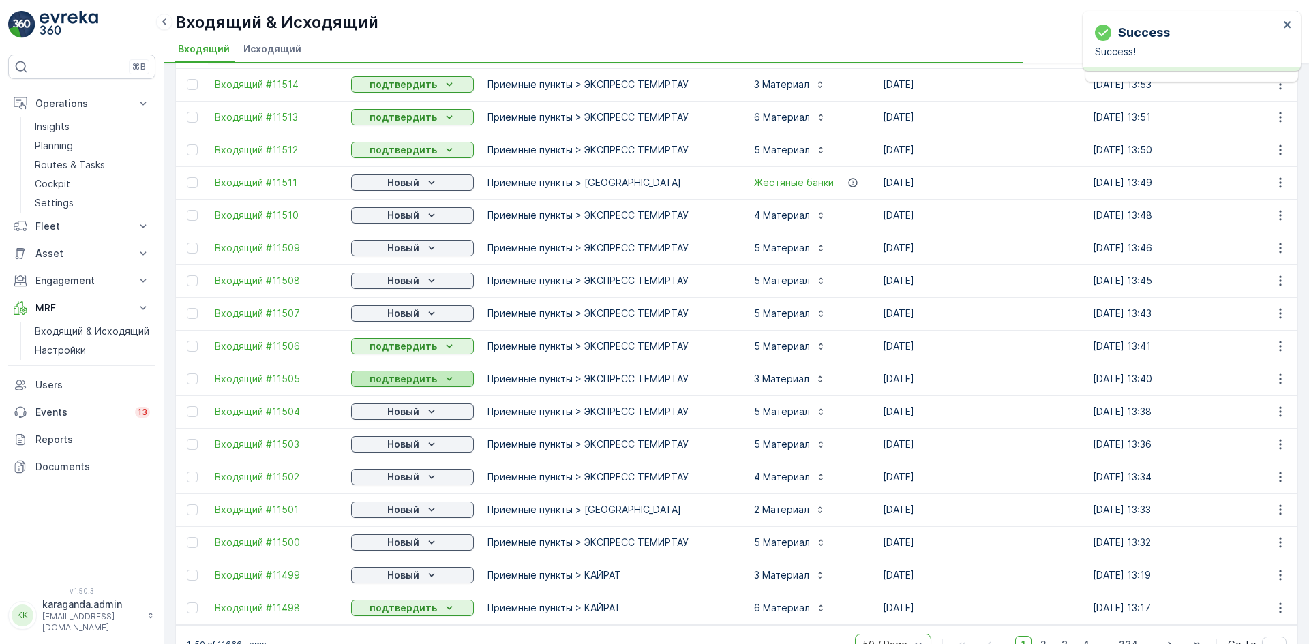
scroll to position [1220, 0]
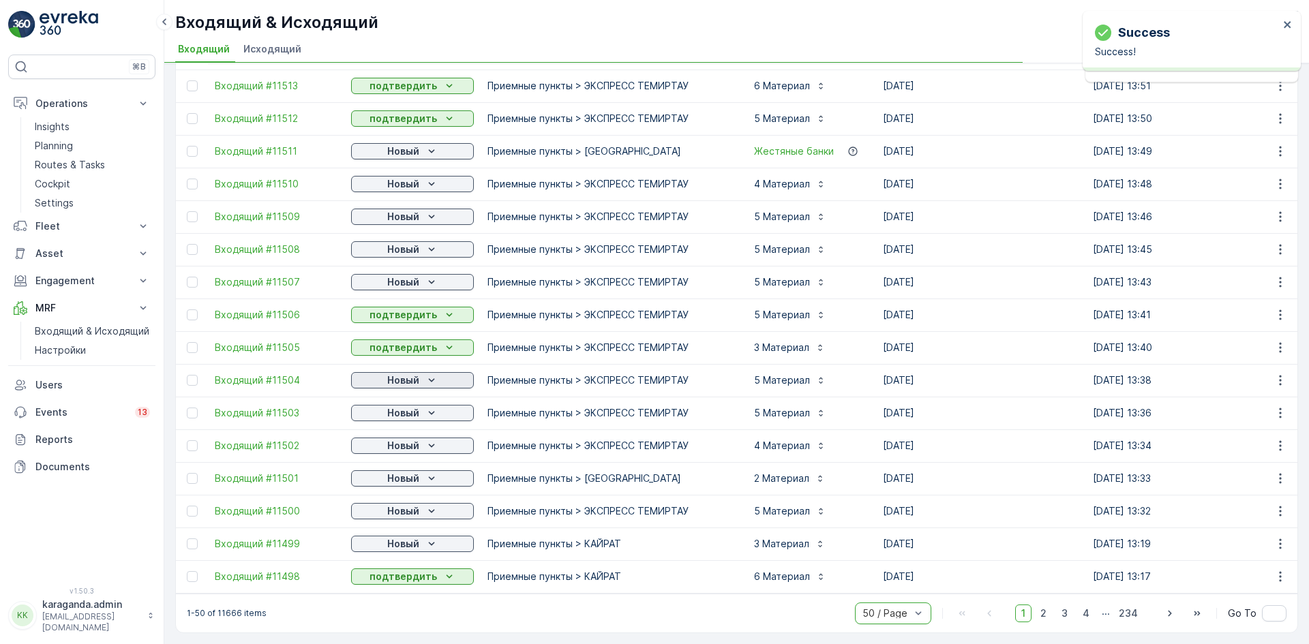
click at [412, 374] on p "Новый" at bounding box center [403, 381] width 32 height 14
click at [398, 411] on span "подтвердить" at bounding box center [390, 413] width 63 height 14
click at [417, 409] on p "Новый" at bounding box center [403, 413] width 32 height 14
click at [395, 444] on span "подтвердить" at bounding box center [390, 446] width 63 height 14
click at [395, 472] on span "подтвердить" at bounding box center [390, 479] width 63 height 14
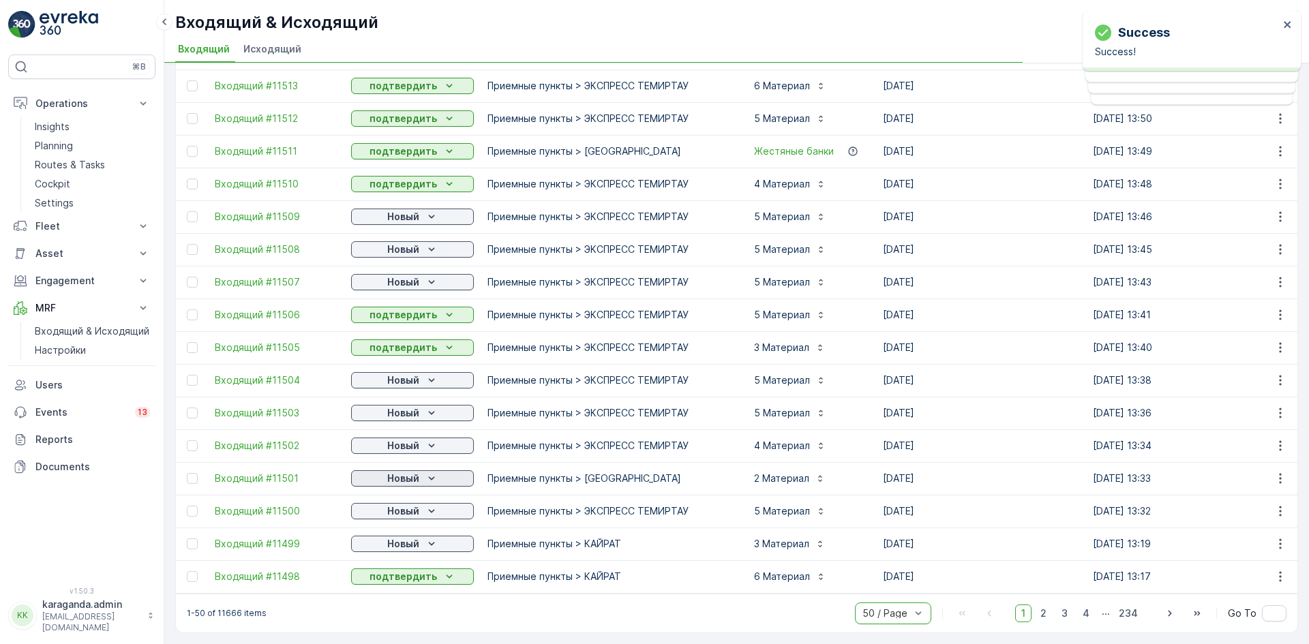
click at [421, 473] on div "Новый" at bounding box center [413, 479] width 112 height 14
click at [402, 502] on div "подтвердить" at bounding box center [391, 511] width 74 height 19
click at [421, 504] on div "Новый" at bounding box center [413, 511] width 112 height 14
click at [389, 548] on span "подтвердить" at bounding box center [390, 544] width 63 height 14
click at [416, 542] on p "Новый" at bounding box center [403, 544] width 32 height 14
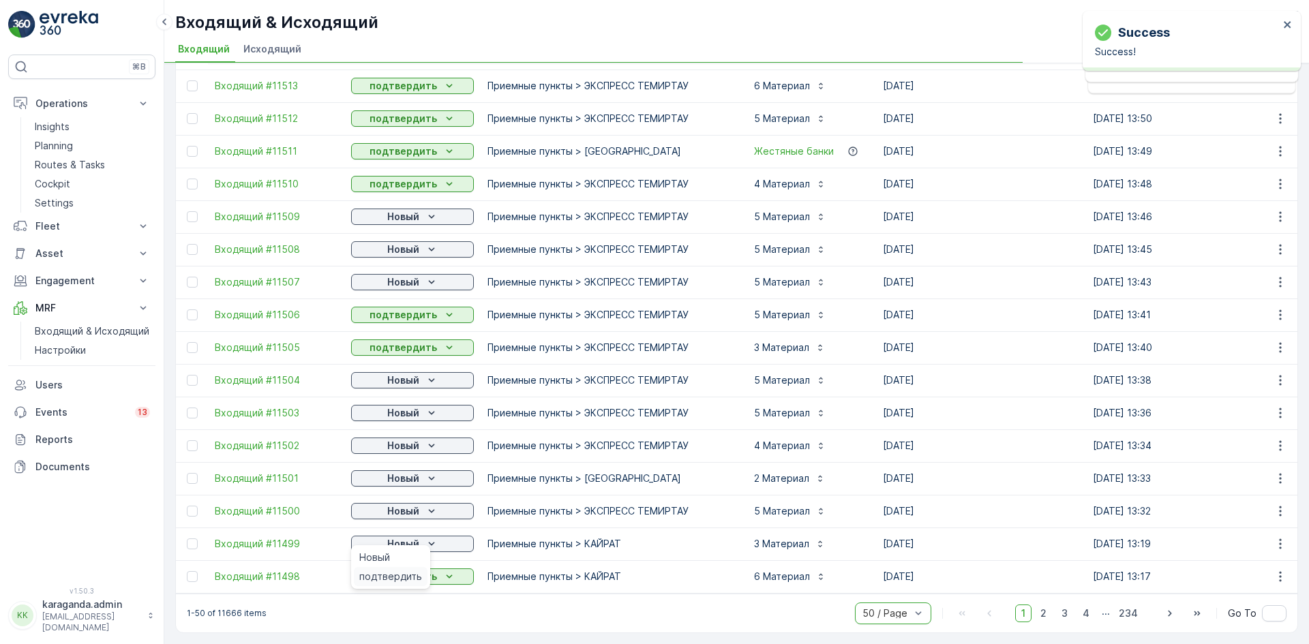
click at [406, 571] on span "подтвердить" at bounding box center [390, 577] width 63 height 14
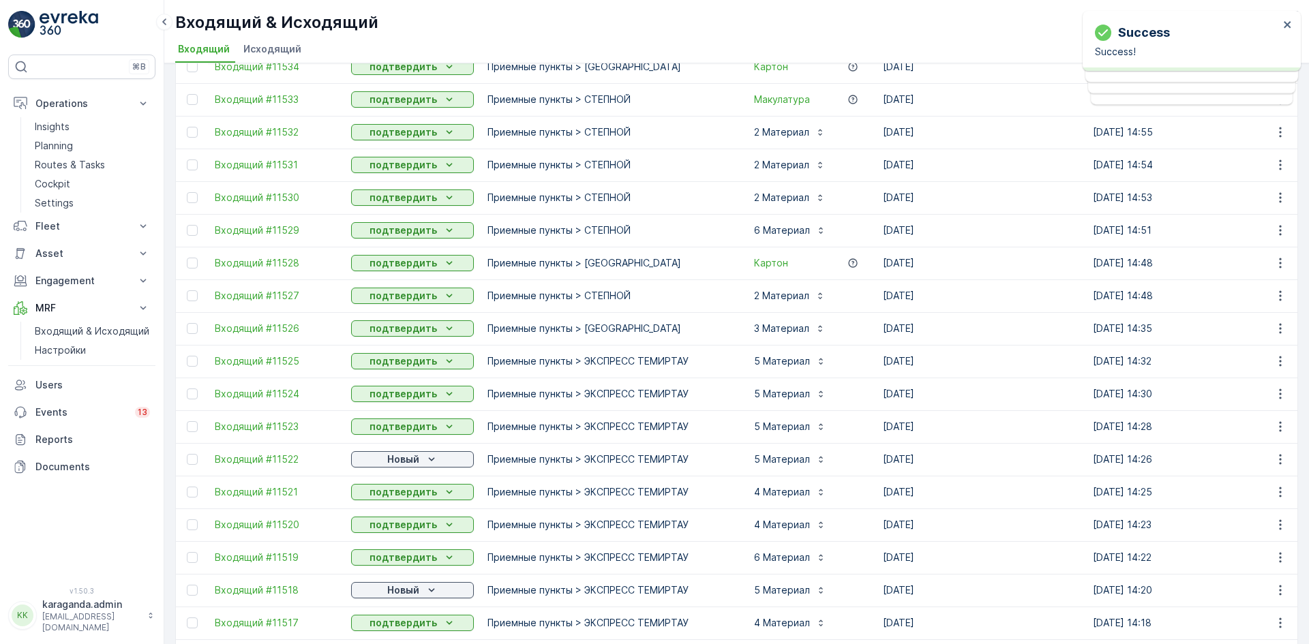
scroll to position [614, 0]
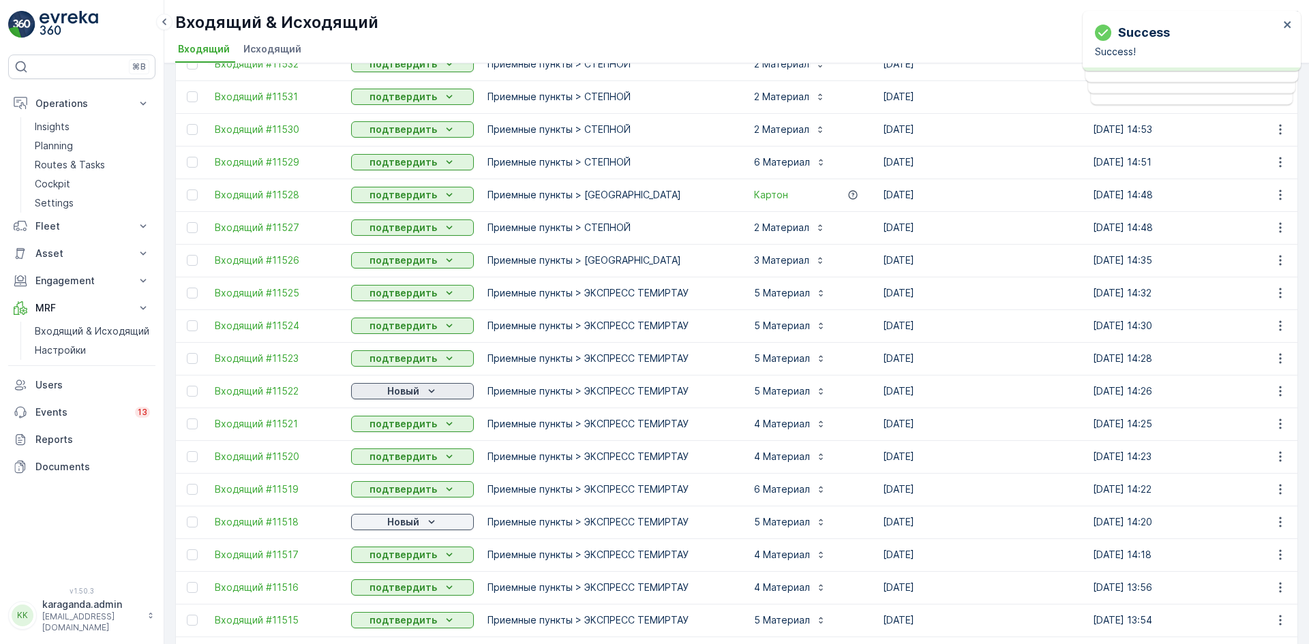
click at [416, 391] on p "Новый" at bounding box center [403, 391] width 32 height 14
click at [404, 431] on span "подтвердить" at bounding box center [390, 431] width 63 height 14
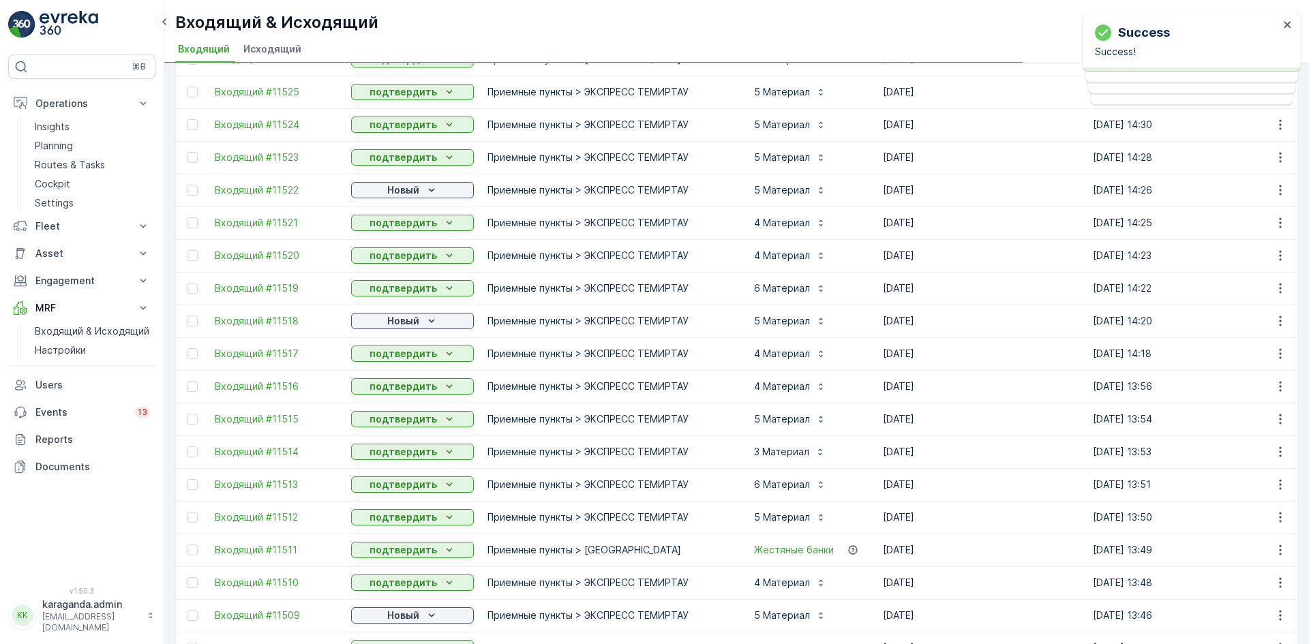
scroll to position [818, 0]
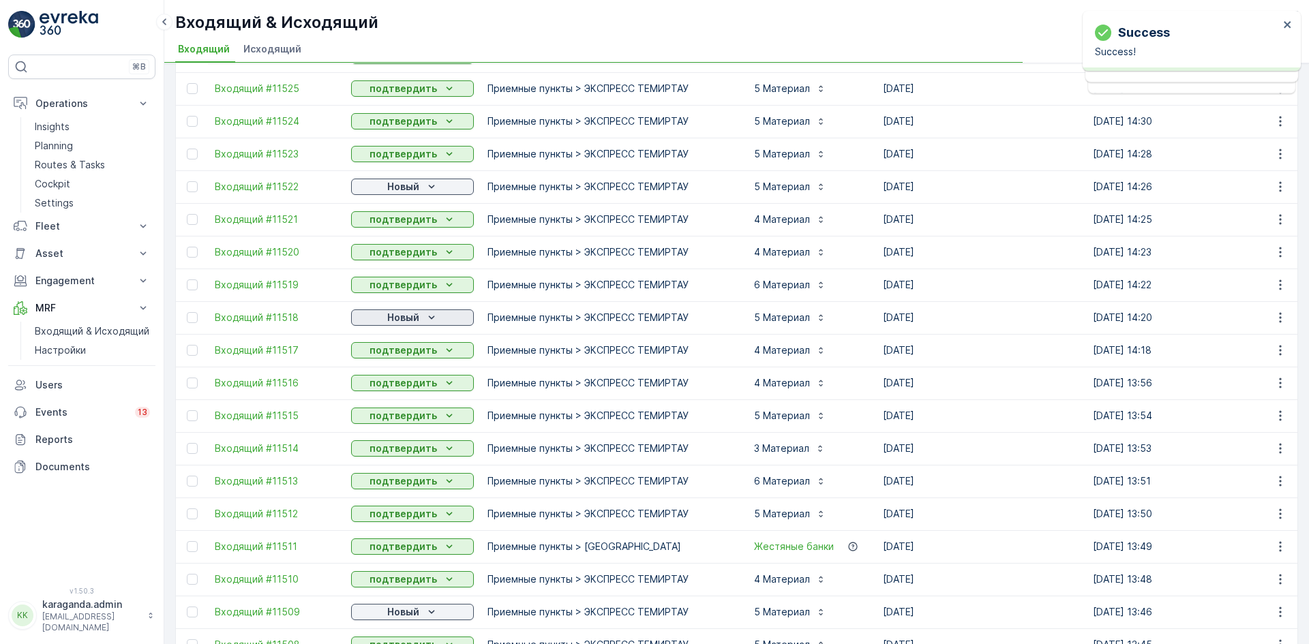
click at [427, 315] on icon "Новый" at bounding box center [432, 318] width 14 height 14
click at [417, 346] on div "Новый" at bounding box center [391, 338] width 74 height 19
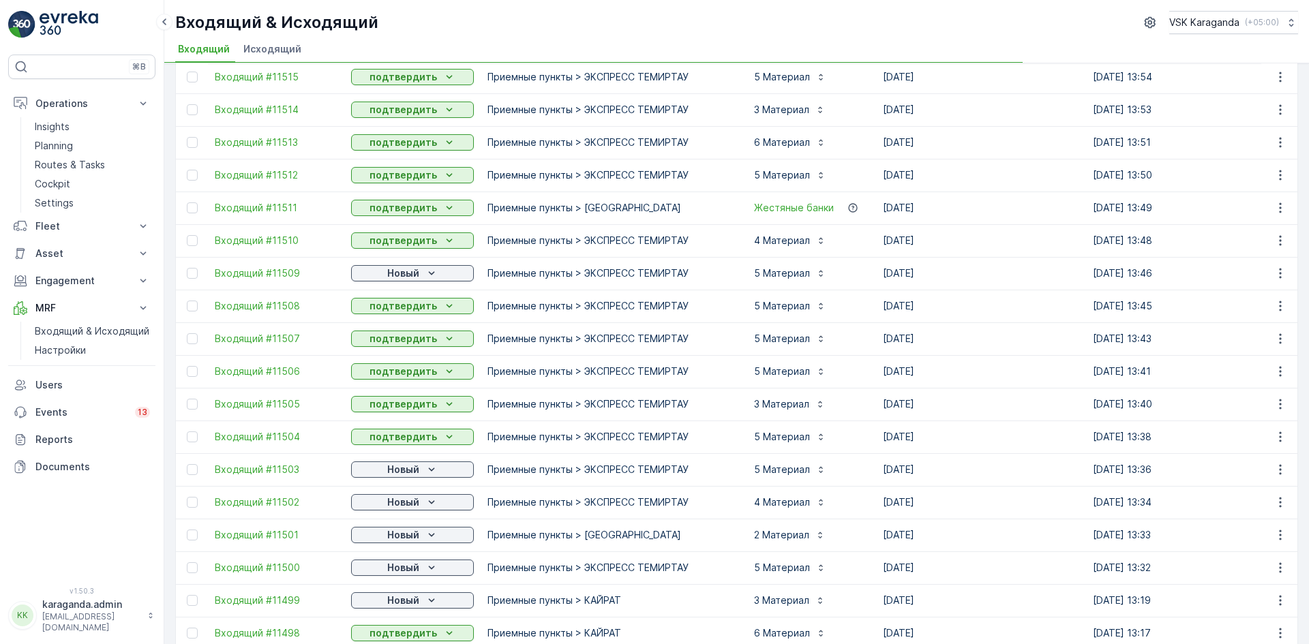
scroll to position [1159, 0]
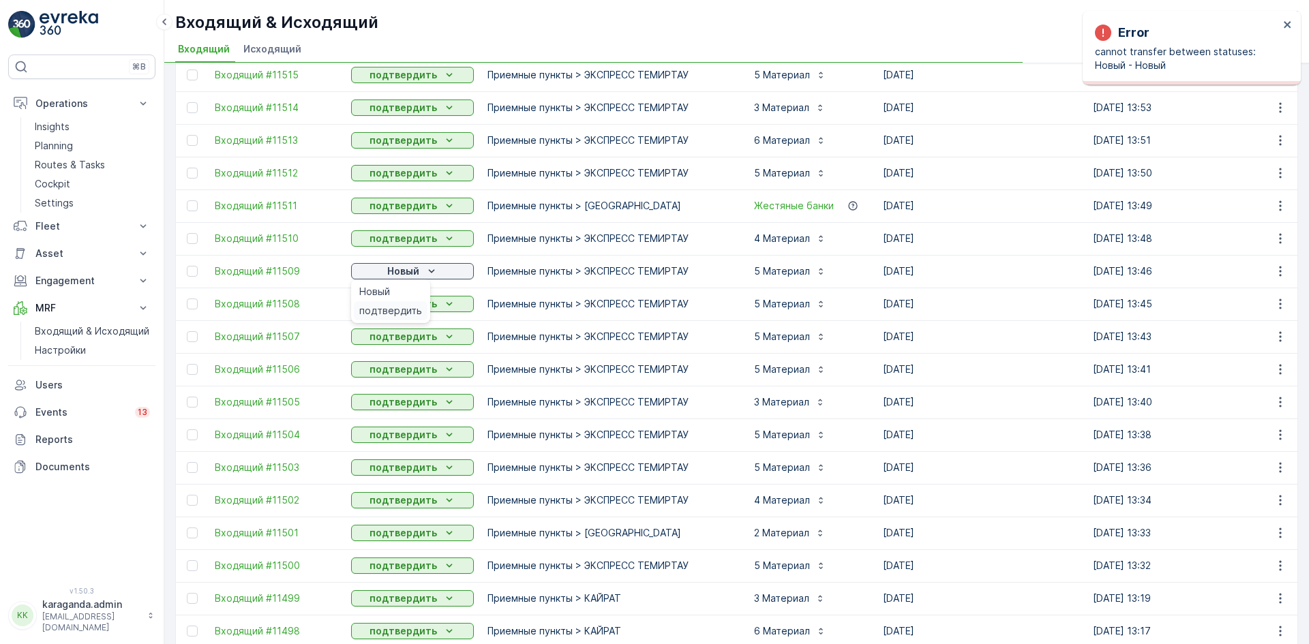
click at [401, 306] on span "подтвердить" at bounding box center [390, 311] width 63 height 14
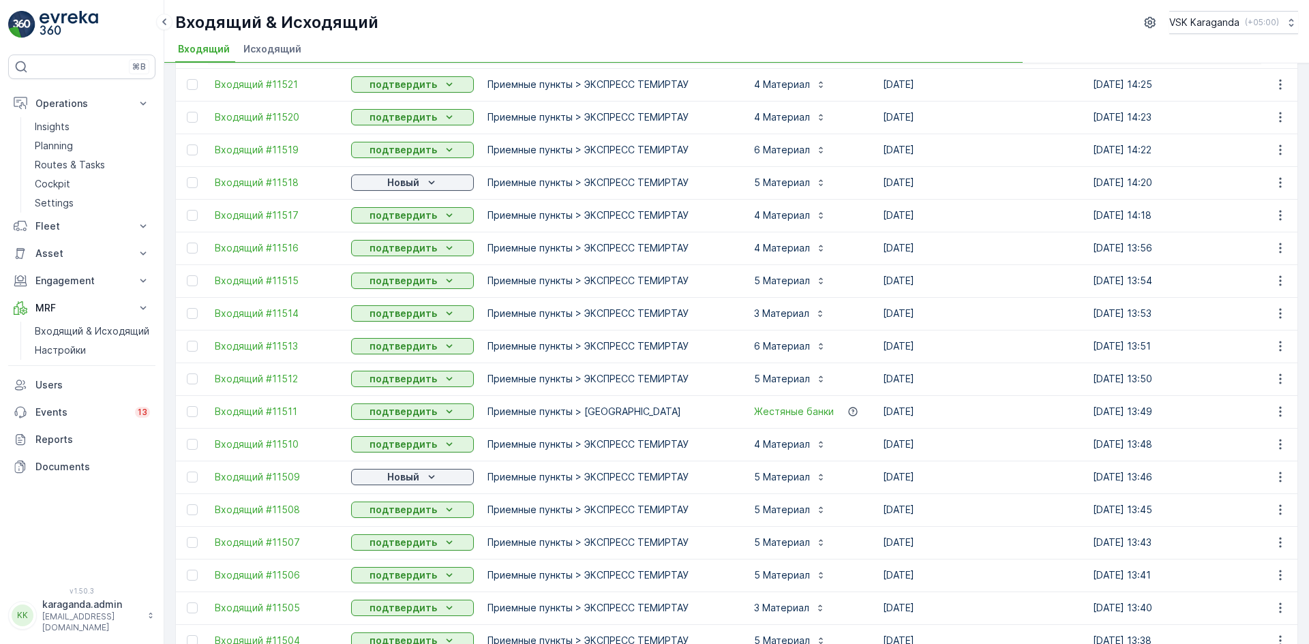
scroll to position [954, 0]
click at [409, 182] on p "Новый" at bounding box center [403, 182] width 32 height 14
click at [394, 220] on span "подтвердить" at bounding box center [390, 221] width 63 height 14
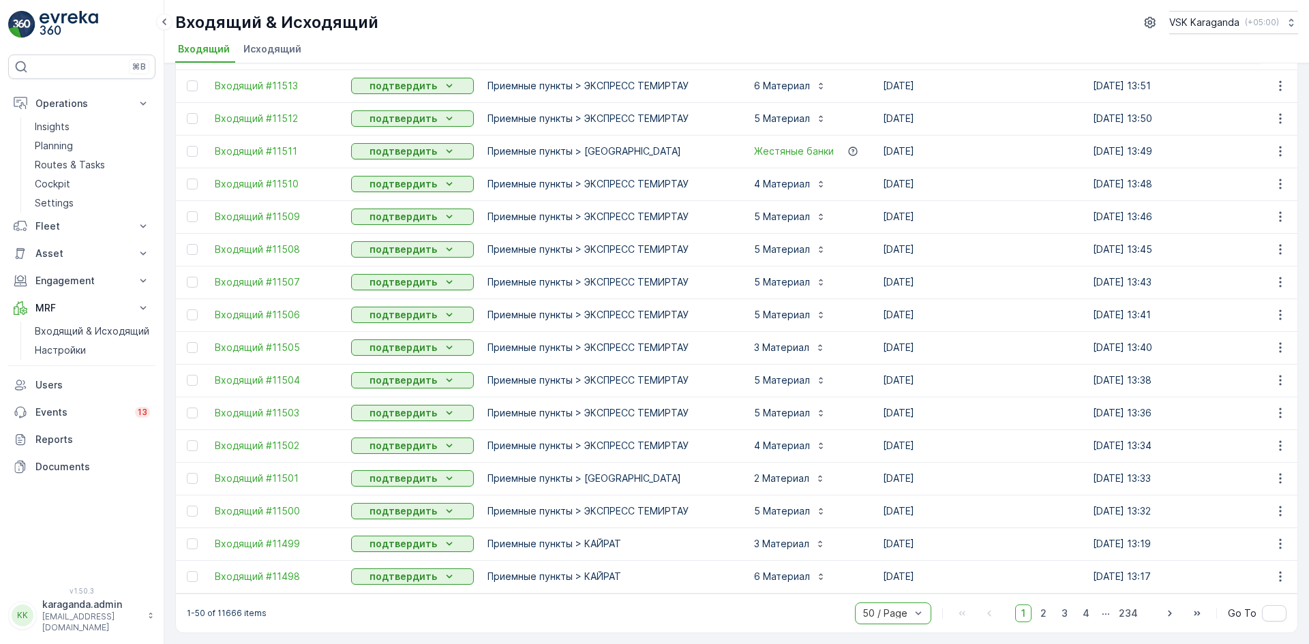
scroll to position [1220, 0]
click at [1045, 610] on span "2" at bounding box center [1043, 614] width 18 height 18
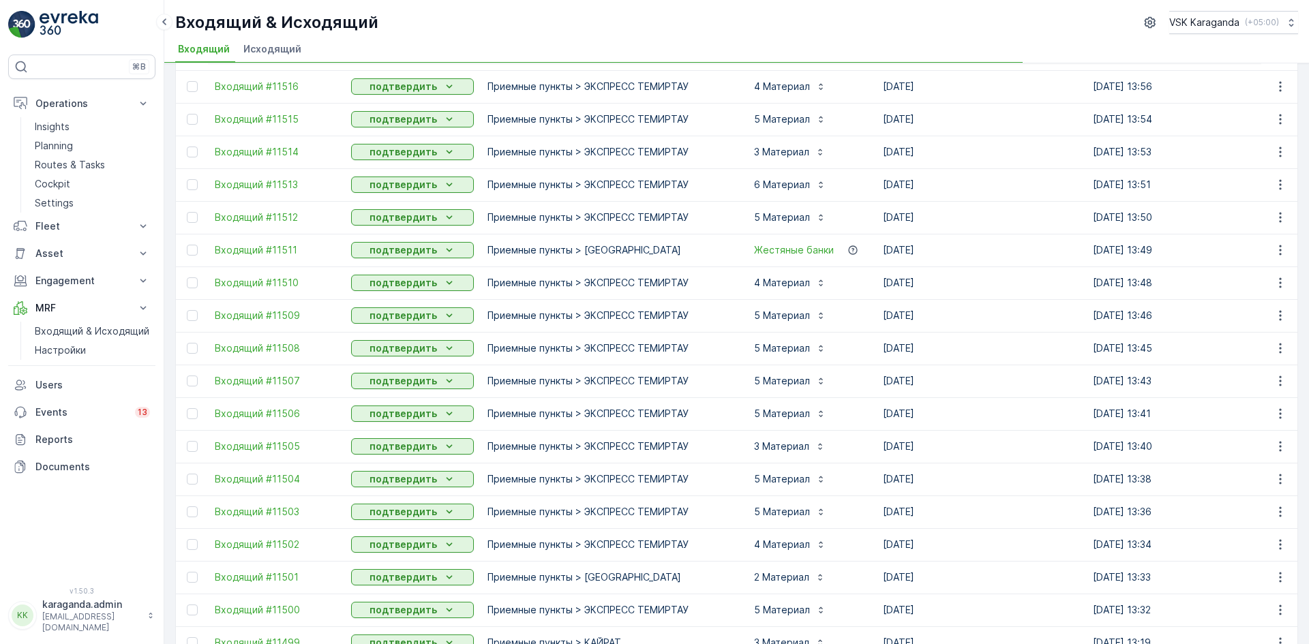
scroll to position [1220, 0]
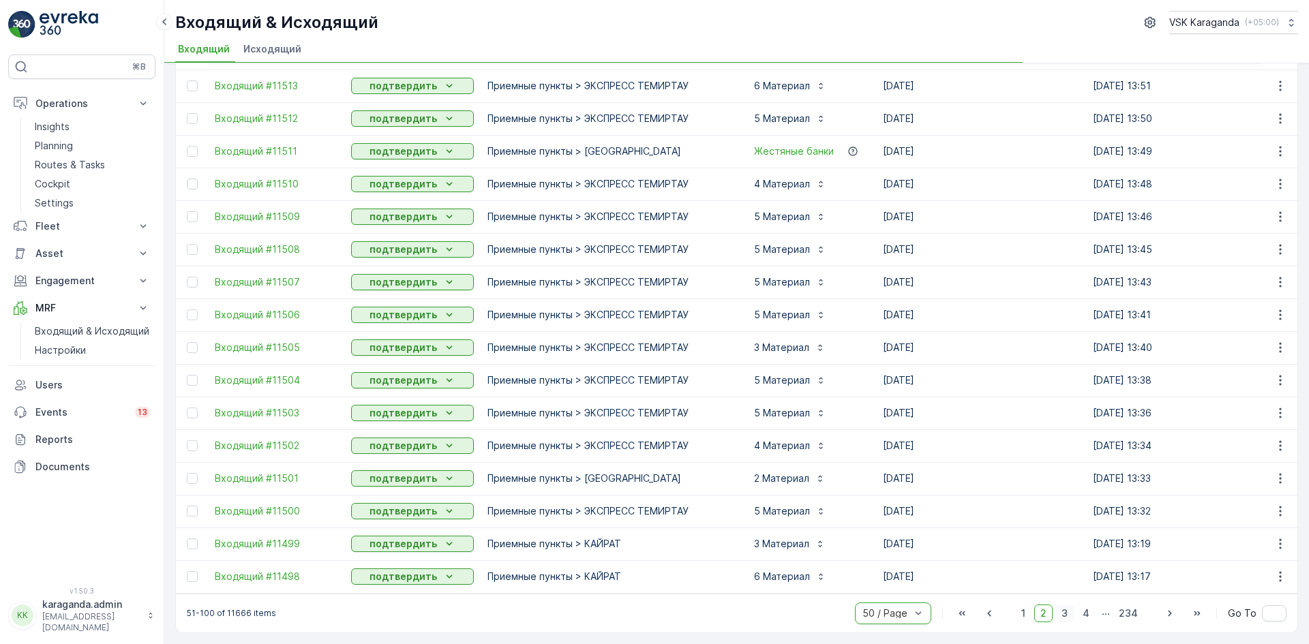
click at [1068, 617] on span "3" at bounding box center [1064, 614] width 18 height 18
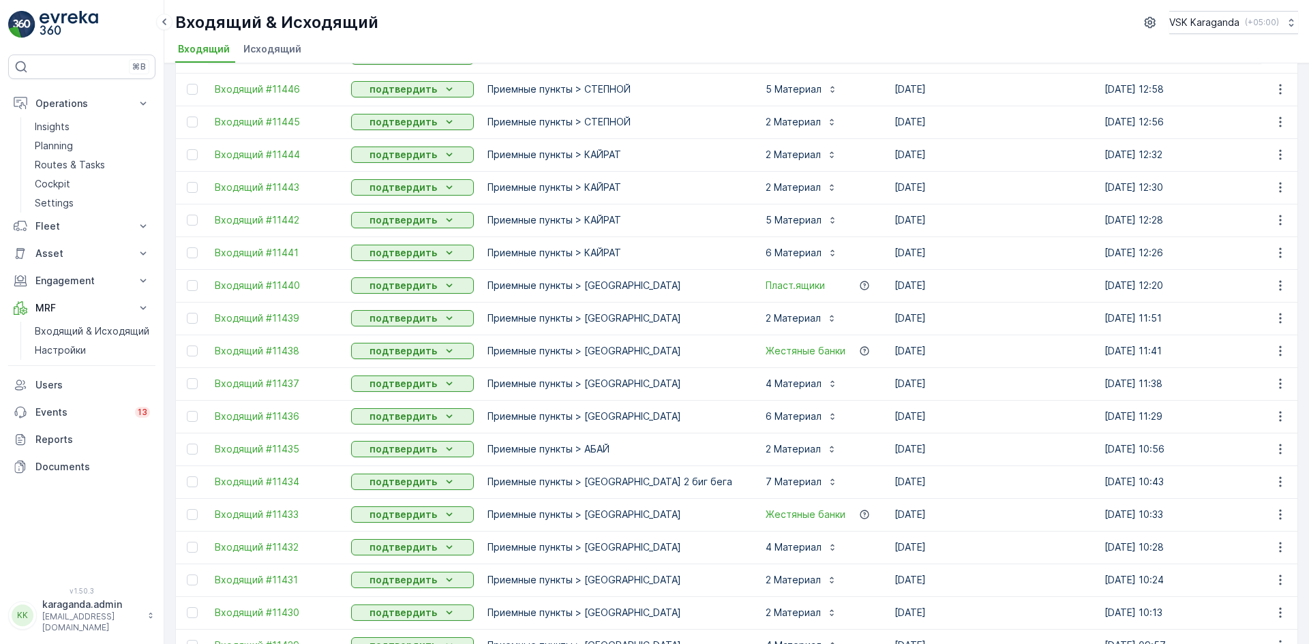
scroll to position [198, 0]
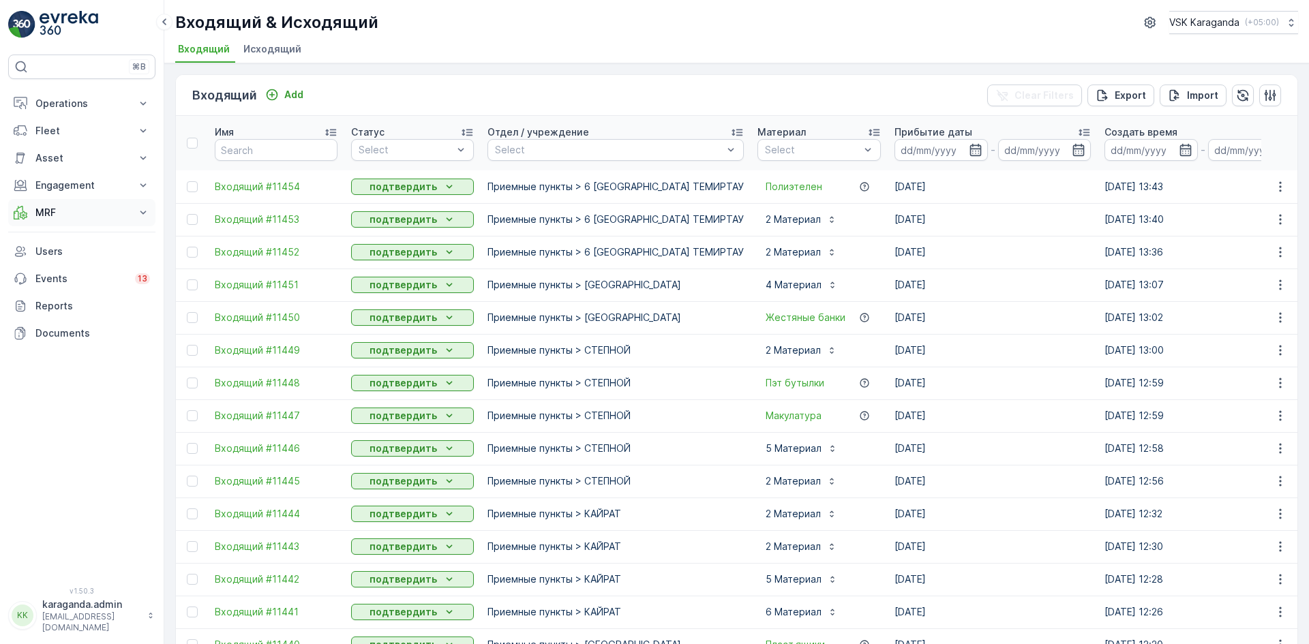
click at [51, 209] on p "MRF" at bounding box center [81, 213] width 93 height 14
click at [53, 238] on p "Входящий & Исходящий" at bounding box center [92, 236] width 115 height 14
click at [73, 235] on p "Входящий & Исходящий" at bounding box center [92, 236] width 115 height 14
click at [77, 230] on p "Входящий & Исходящий" at bounding box center [92, 236] width 115 height 14
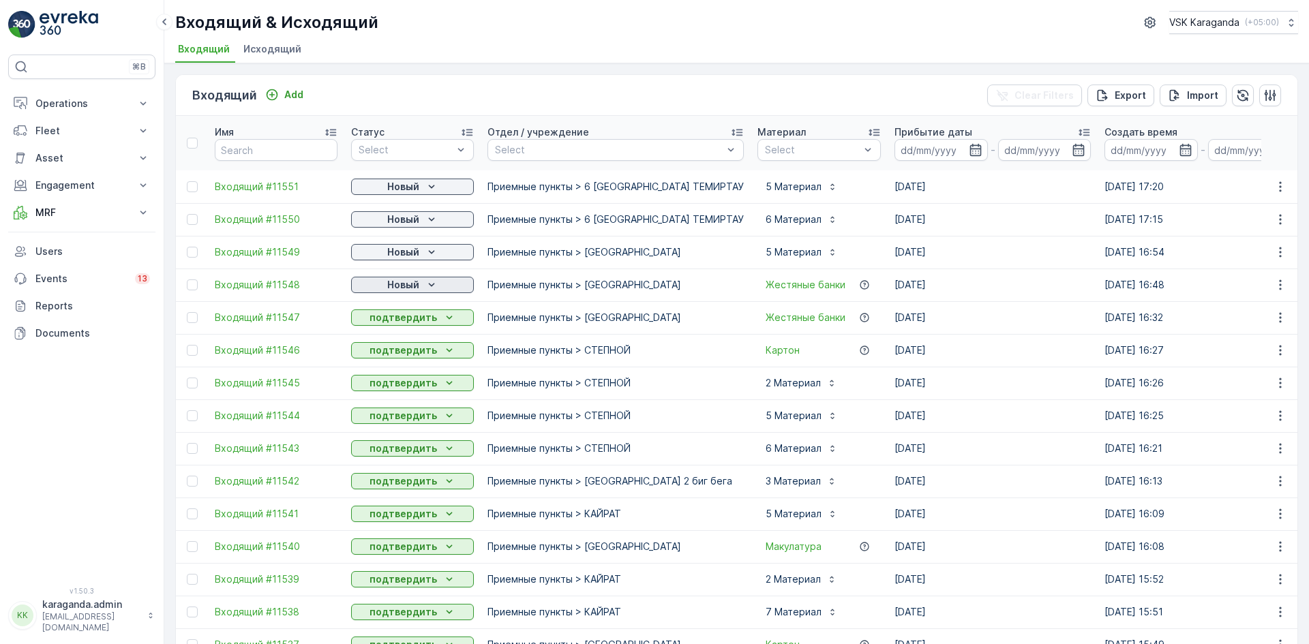
click at [428, 285] on icon "Новый" at bounding box center [432, 285] width 14 height 14
click at [401, 321] on span "подтвердить" at bounding box center [390, 325] width 63 height 14
click at [423, 250] on div "Новый" at bounding box center [413, 252] width 112 height 14
click at [404, 289] on span "подтвердить" at bounding box center [390, 292] width 63 height 14
click at [420, 217] on div "Новый" at bounding box center [413, 220] width 112 height 14
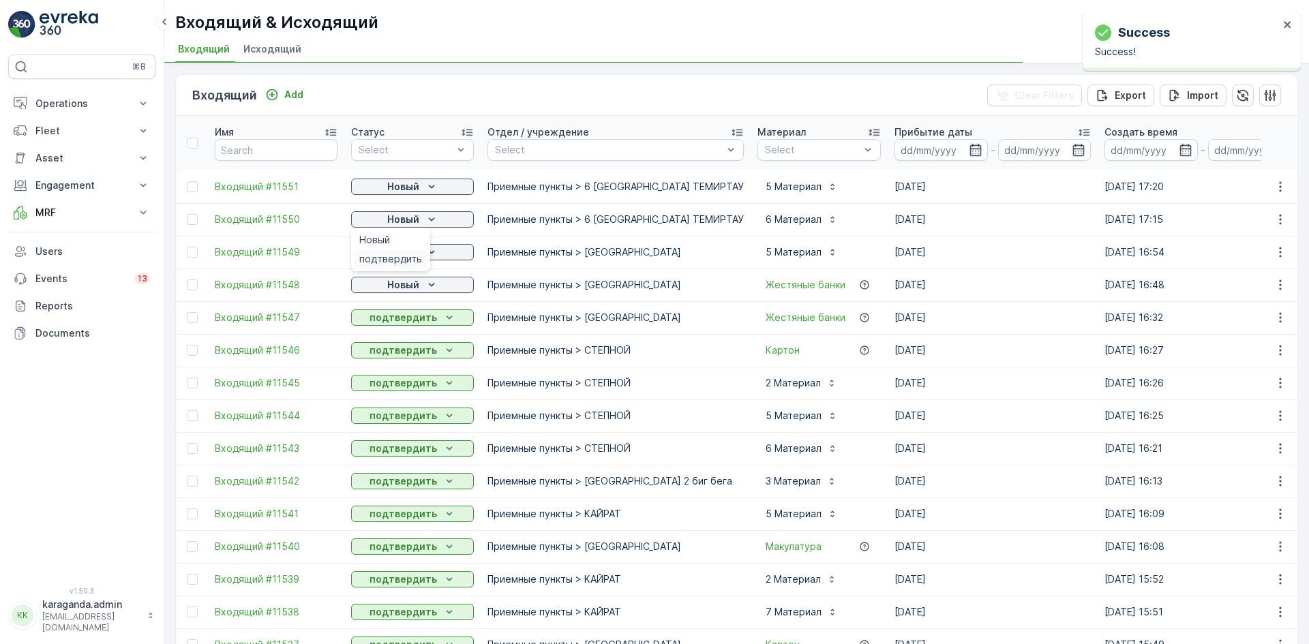
click at [399, 258] on span "подтвердить" at bounding box center [390, 259] width 63 height 14
click at [419, 184] on p "Новый" at bounding box center [403, 187] width 32 height 14
click at [431, 188] on icon "Новый" at bounding box center [431, 186] width 6 height 3
click at [399, 219] on span "подтвердить" at bounding box center [390, 226] width 63 height 14
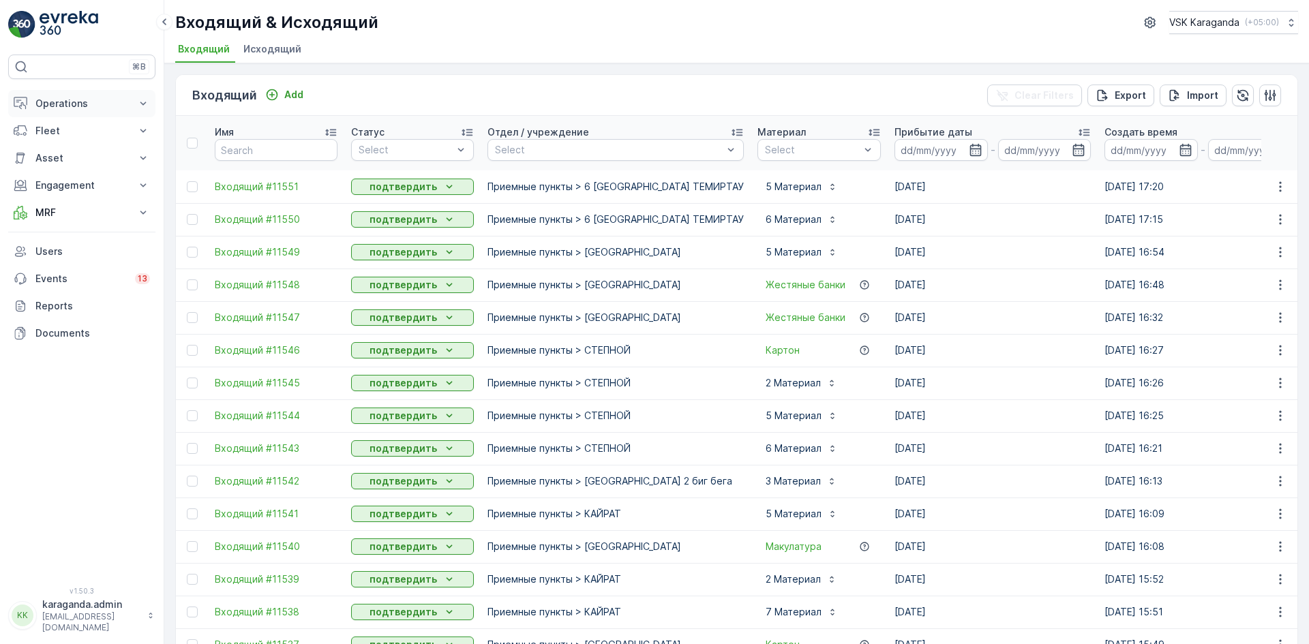
click at [67, 105] on p "Operations" at bounding box center [81, 104] width 93 height 14
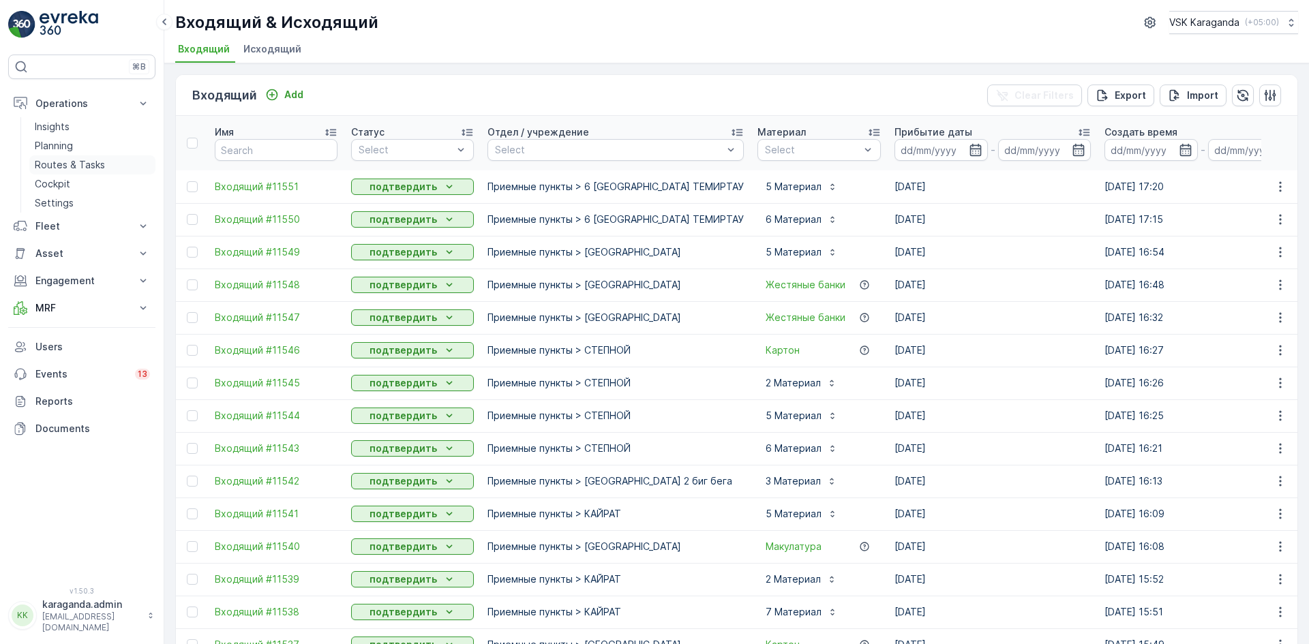
click at [66, 158] on p "Routes & Tasks" at bounding box center [70, 165] width 70 height 14
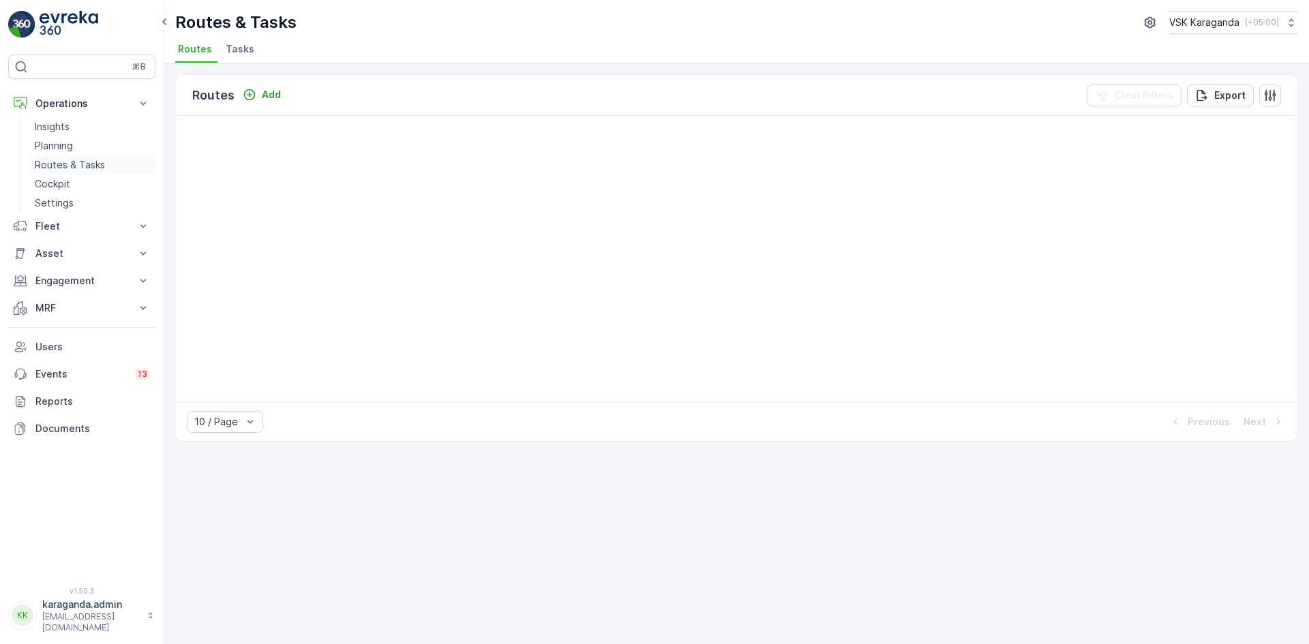
click at [78, 166] on p "Routes & Tasks" at bounding box center [70, 165] width 70 height 14
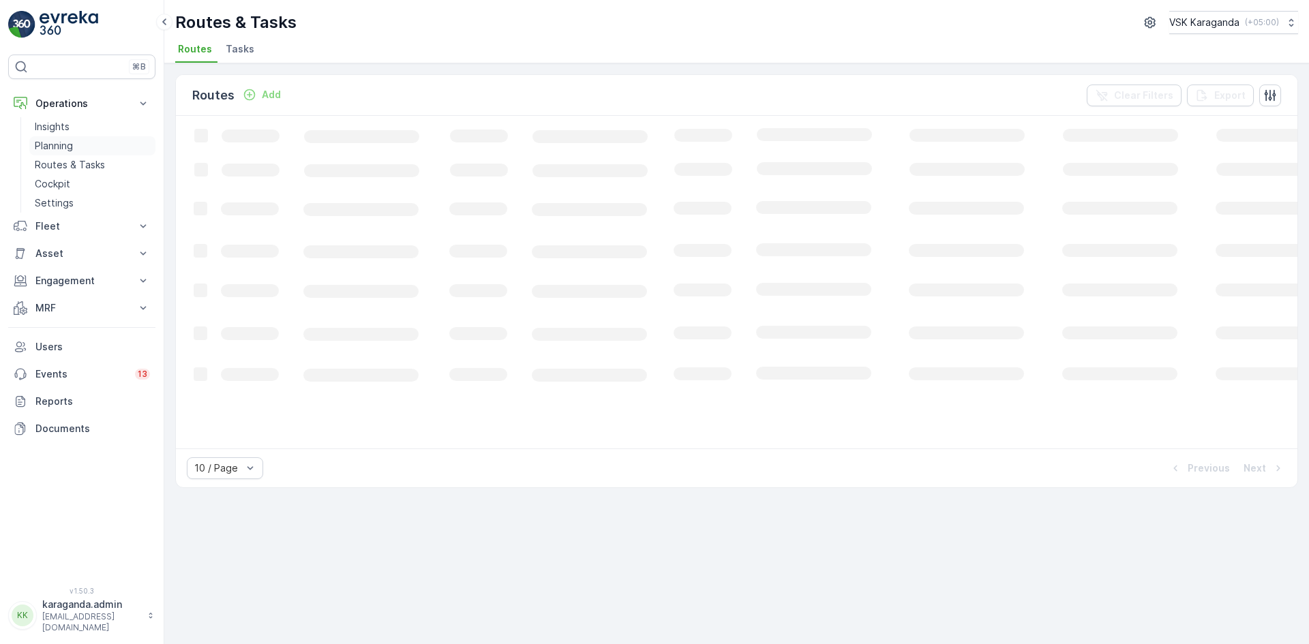
click at [74, 151] on link "Planning" at bounding box center [92, 145] width 126 height 19
click at [74, 167] on p "Routes & Tasks" at bounding box center [70, 165] width 70 height 14
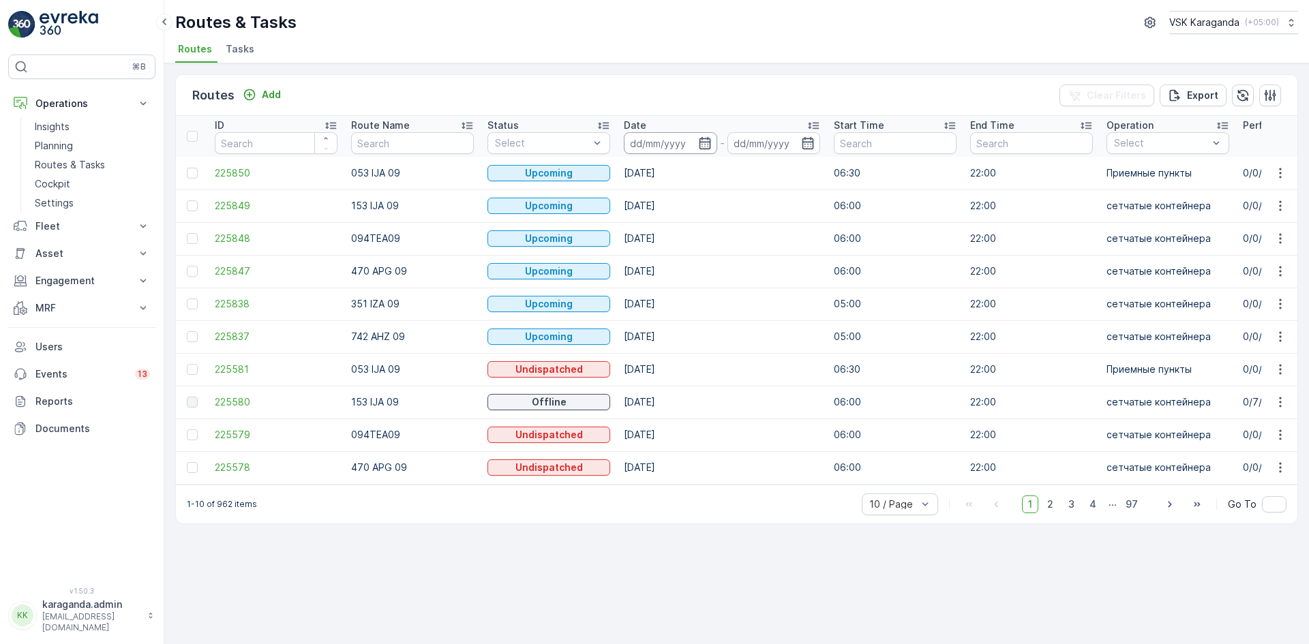
click at [712, 139] on input at bounding box center [670, 143] width 93 height 22
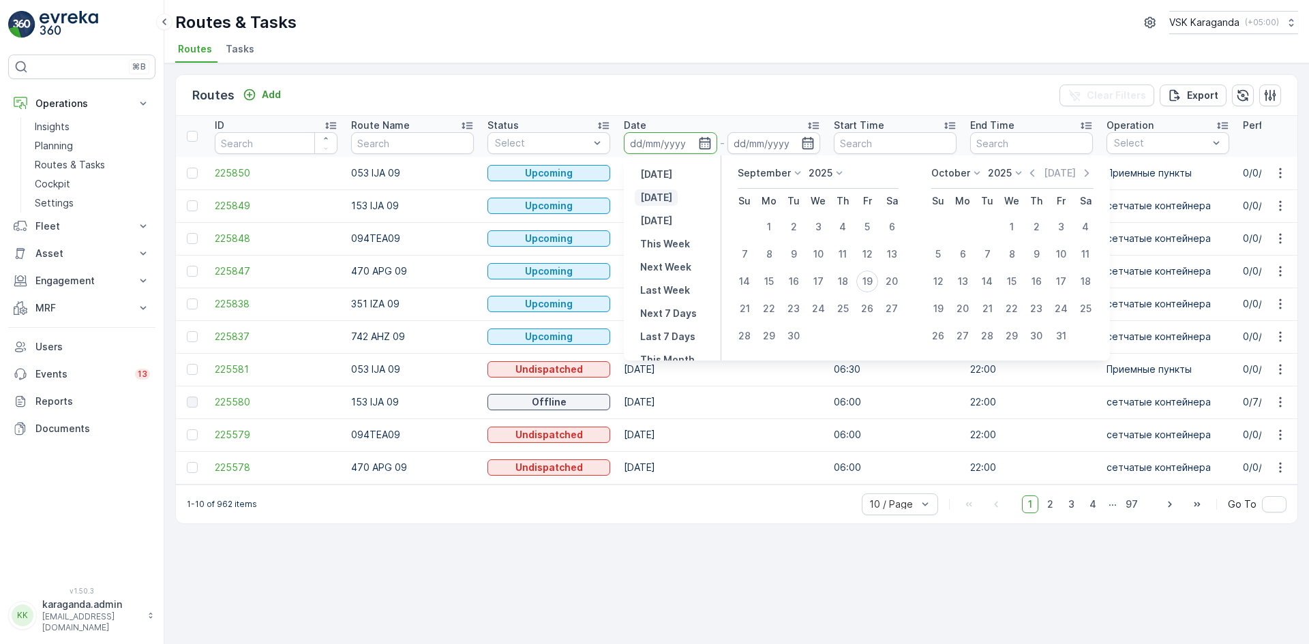
click at [665, 192] on p "Today" at bounding box center [656, 198] width 32 height 14
type input "[DATE]"
